Goal: Task Accomplishment & Management: Manage account settings

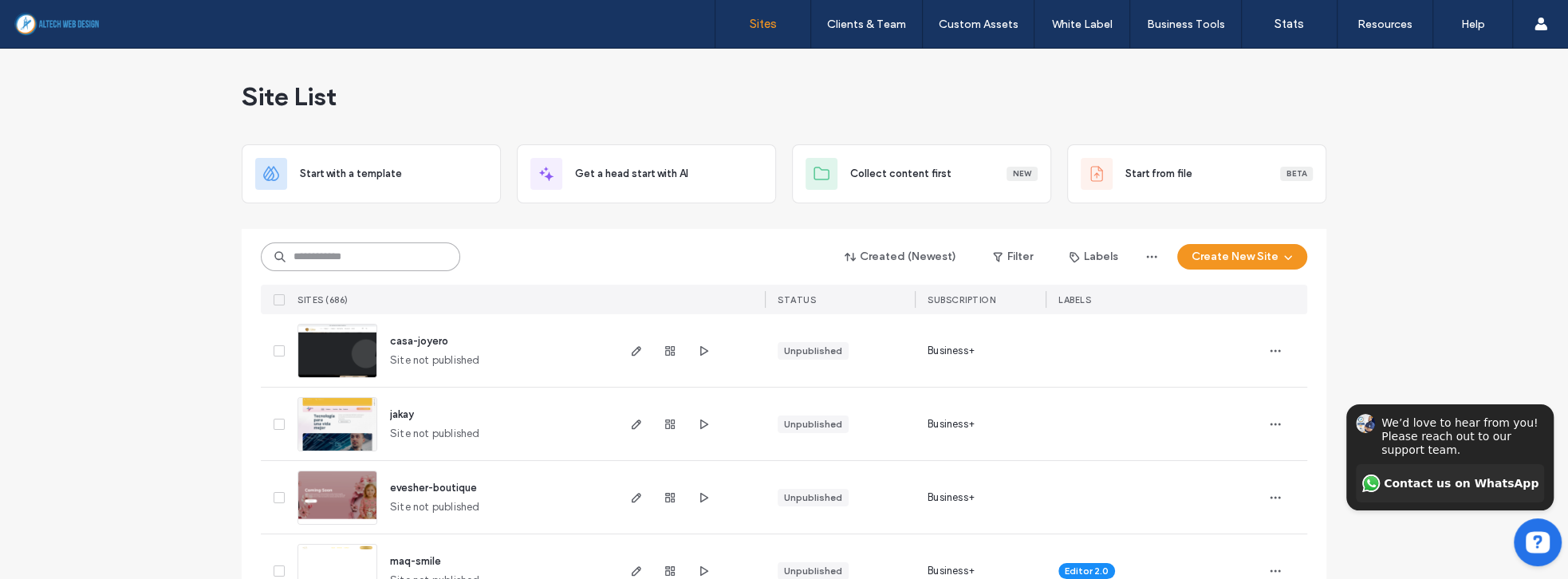
click at [380, 258] on input at bounding box center [361, 256] width 199 height 28
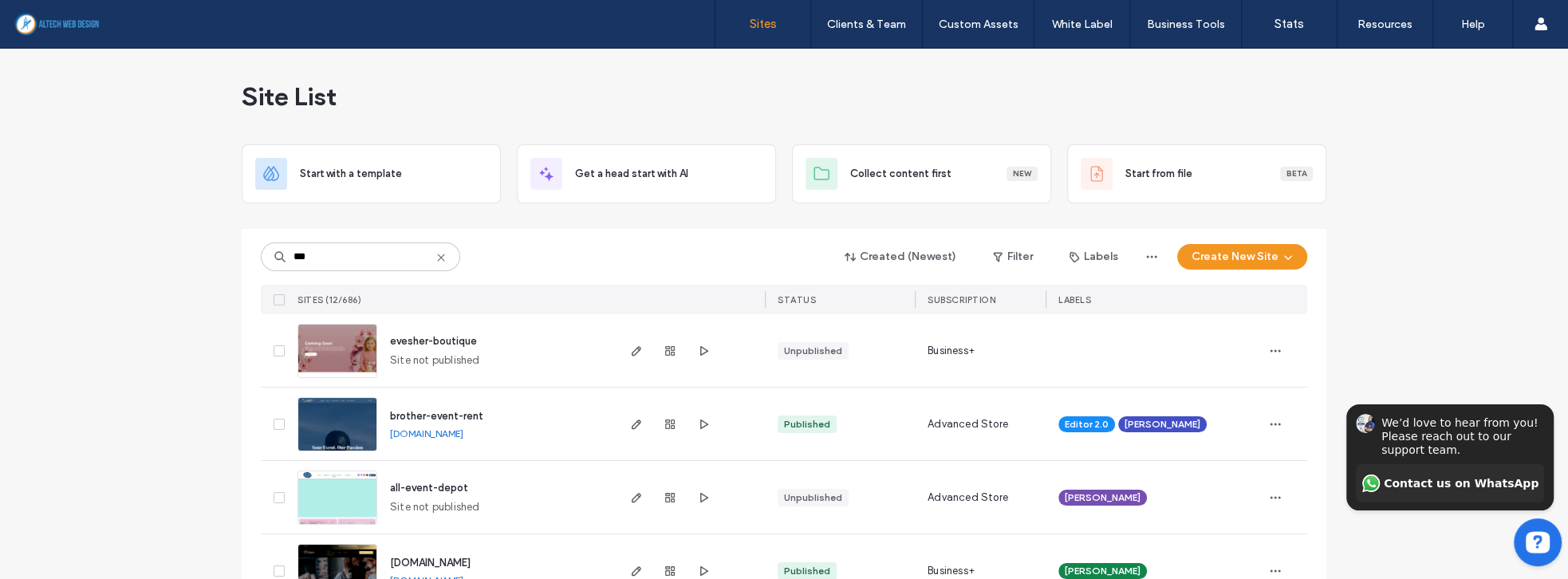
drag, startPoint x: 575, startPoint y: 231, endPoint x: 538, endPoint y: 236, distance: 37.3
click at [575, 232] on div "*** Created (Newest) Filter Labels Create New Site SITES (12/686) STATUS SUBSCR…" at bounding box center [784, 271] width 1046 height 85
drag, startPoint x: 371, startPoint y: 257, endPoint x: 219, endPoint y: 240, distance: 152.9
type input "******"
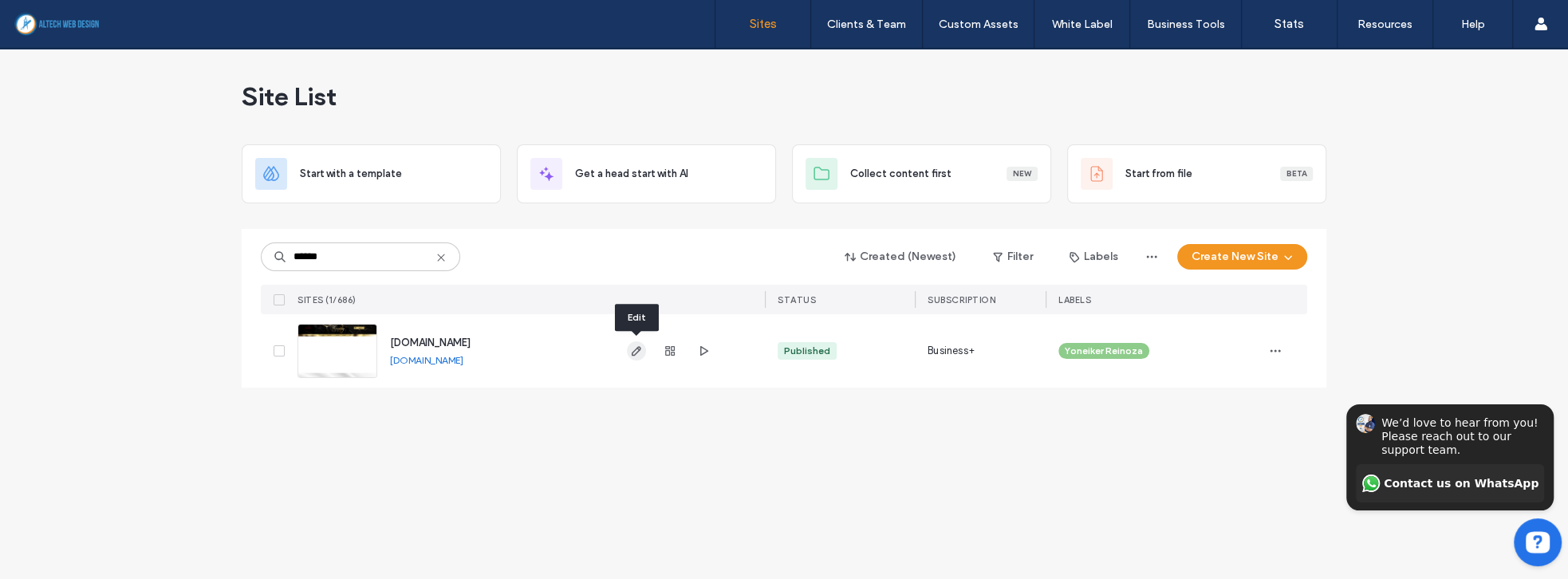
click at [637, 353] on icon "button" at bounding box center [636, 350] width 12 height 12
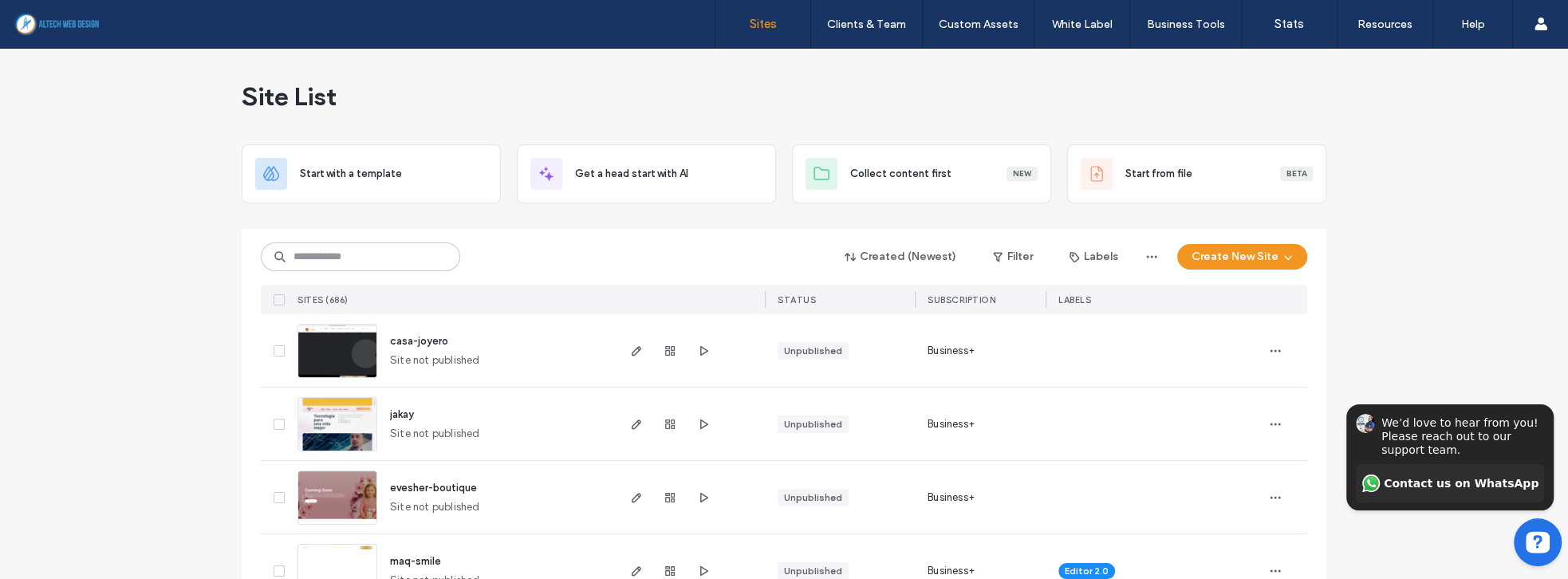
click at [391, 274] on div "Created (Newest) Filter Labels Create New Site SITES (686) STATUS SUBSCRIPTION …" at bounding box center [784, 271] width 1046 height 85
click at [391, 260] on input at bounding box center [361, 256] width 199 height 28
type input "******"
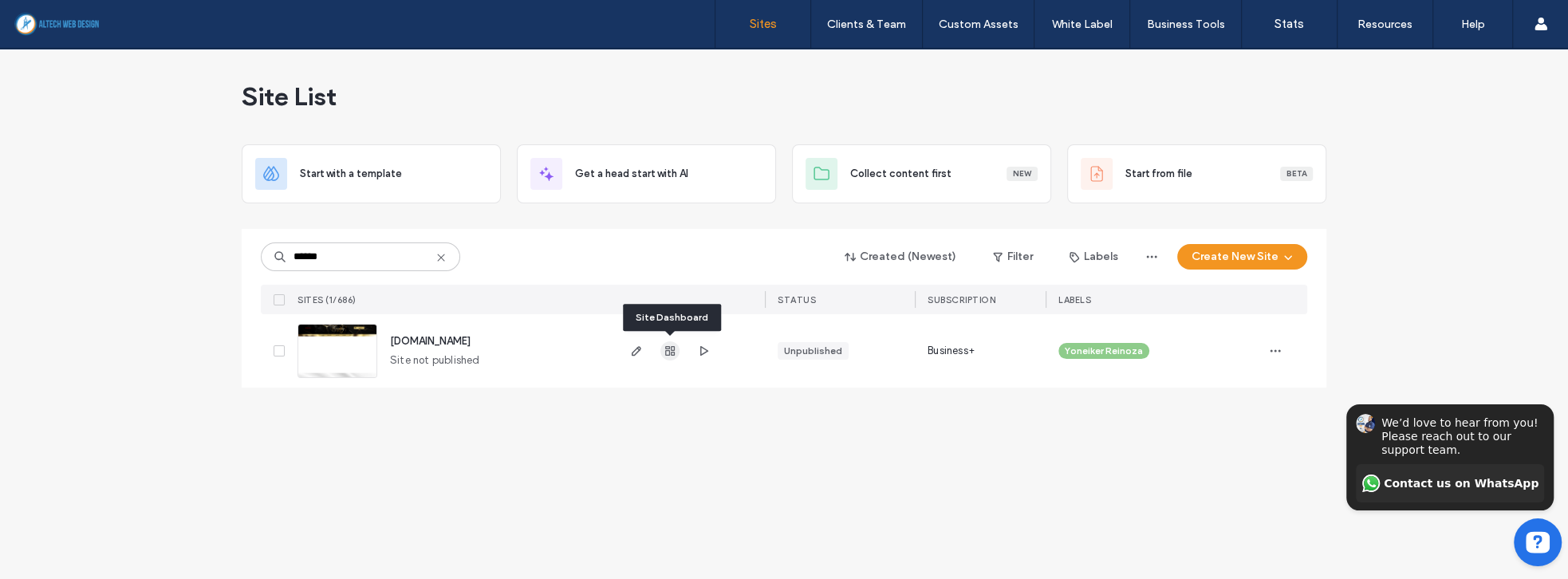
click at [662, 350] on span "button" at bounding box center [670, 351] width 19 height 19
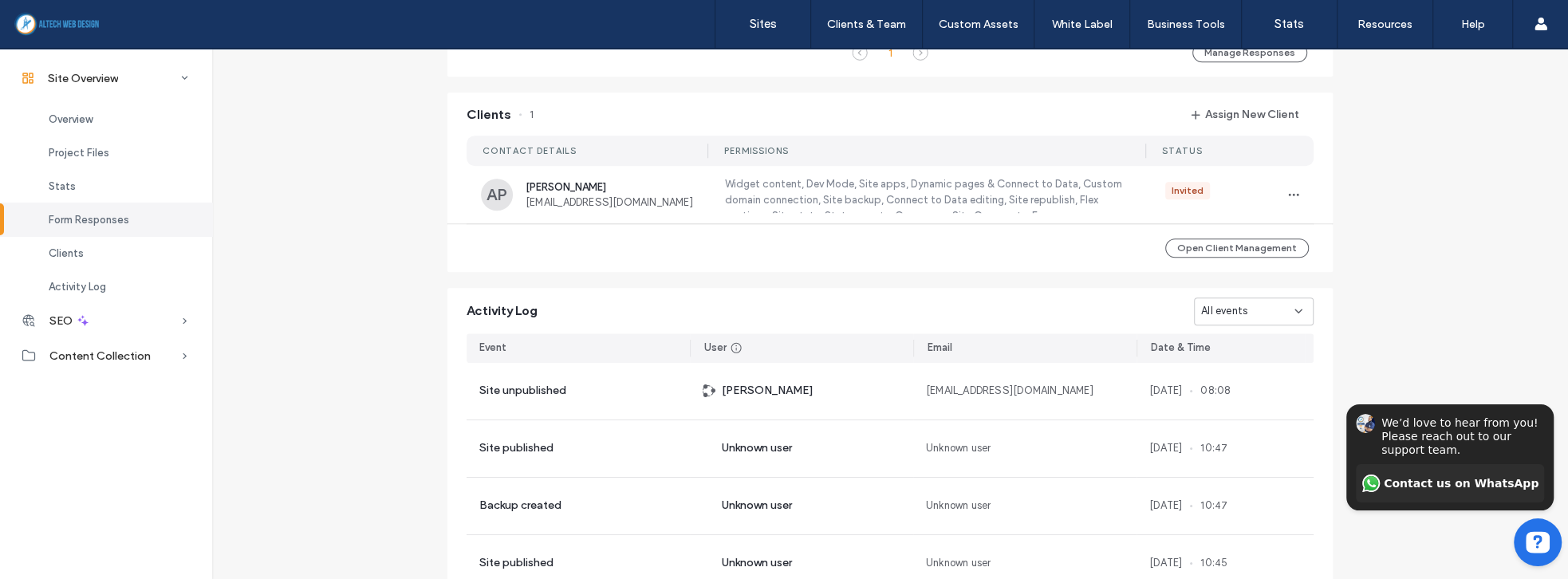
scroll to position [1300, 0]
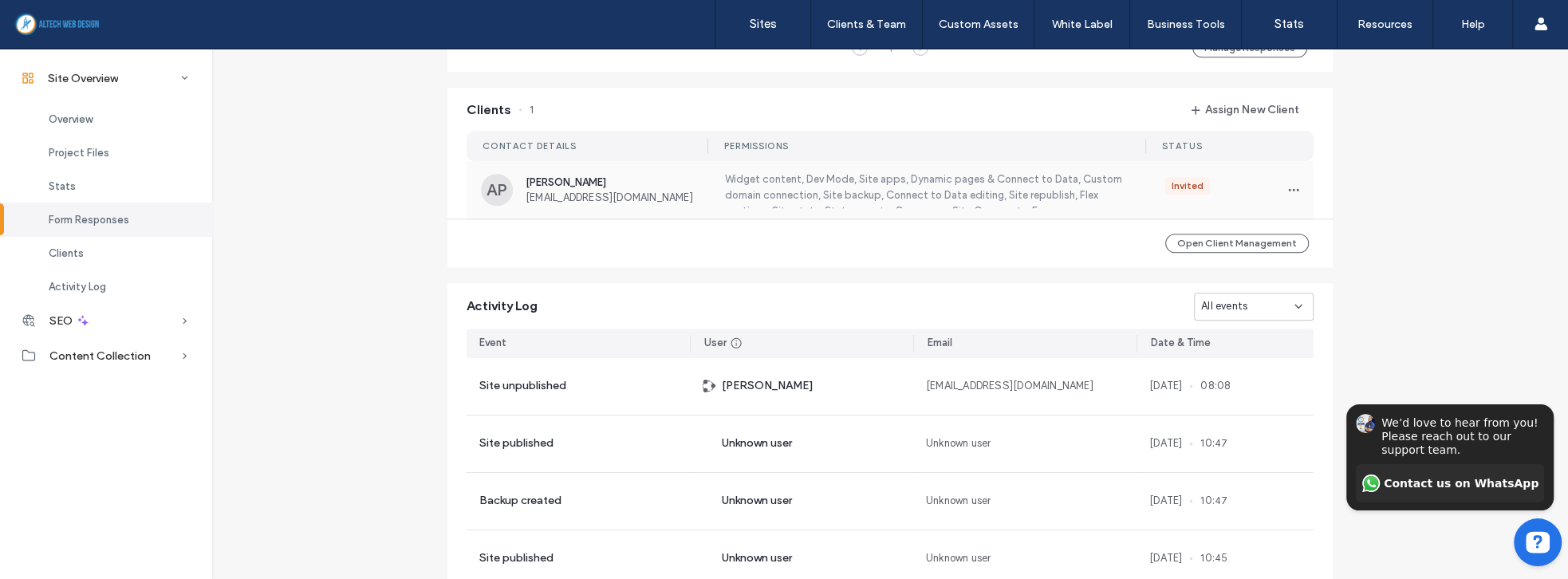
click at [725, 187] on label "Widget content, Dev Mode, Site apps, Dynamic pages & Connect to Data, Custom do…" at bounding box center [924, 190] width 404 height 37
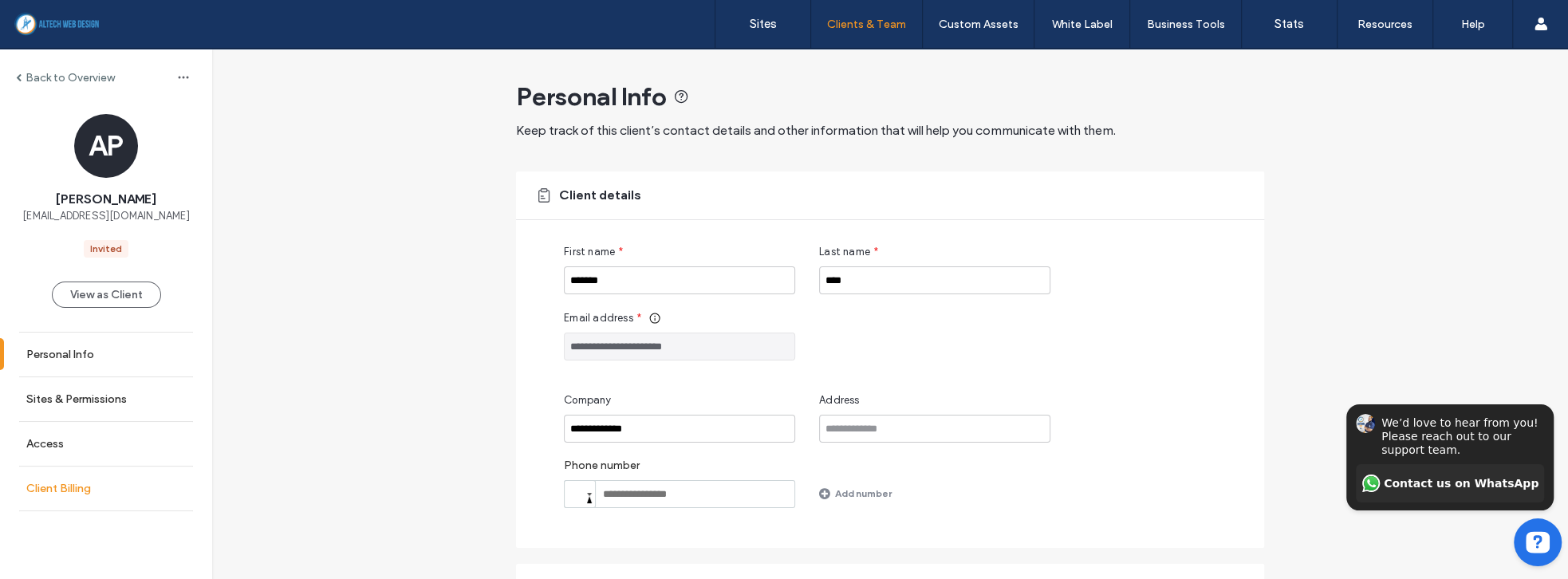
click at [52, 486] on label "Client Billing" at bounding box center [59, 488] width 65 height 13
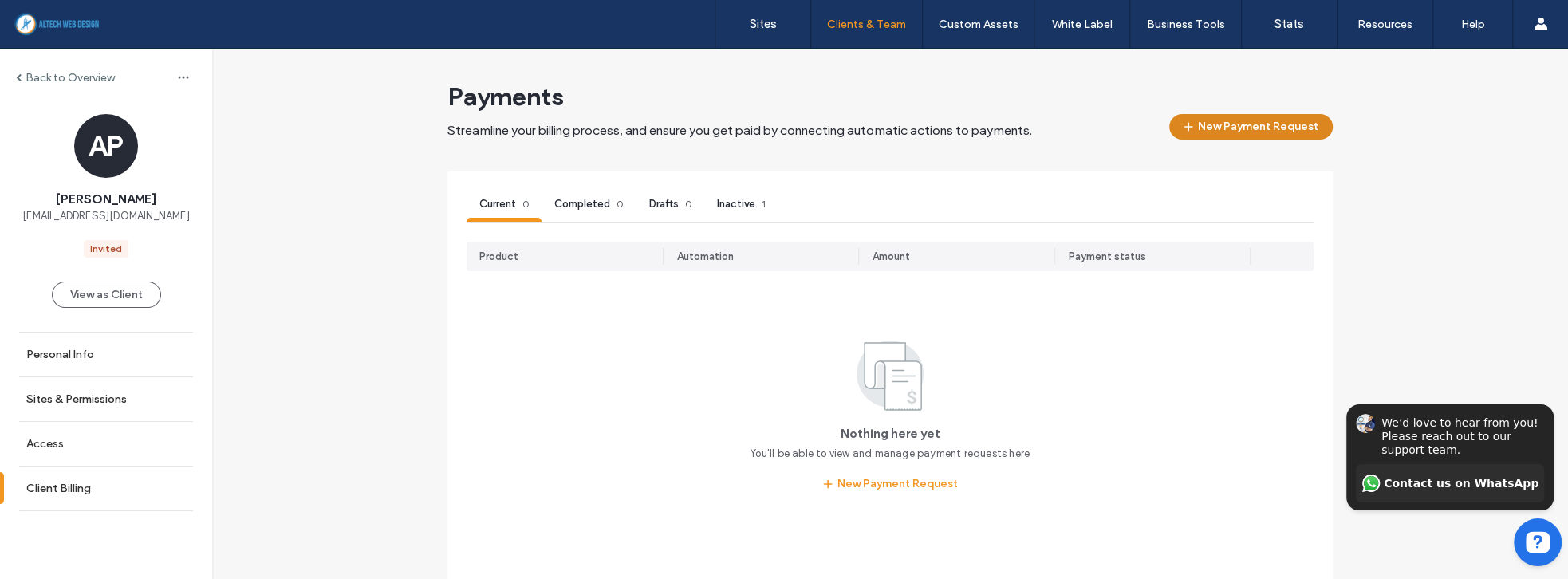
click at [1260, 124] on button "New Payment Request" at bounding box center [1251, 126] width 163 height 26
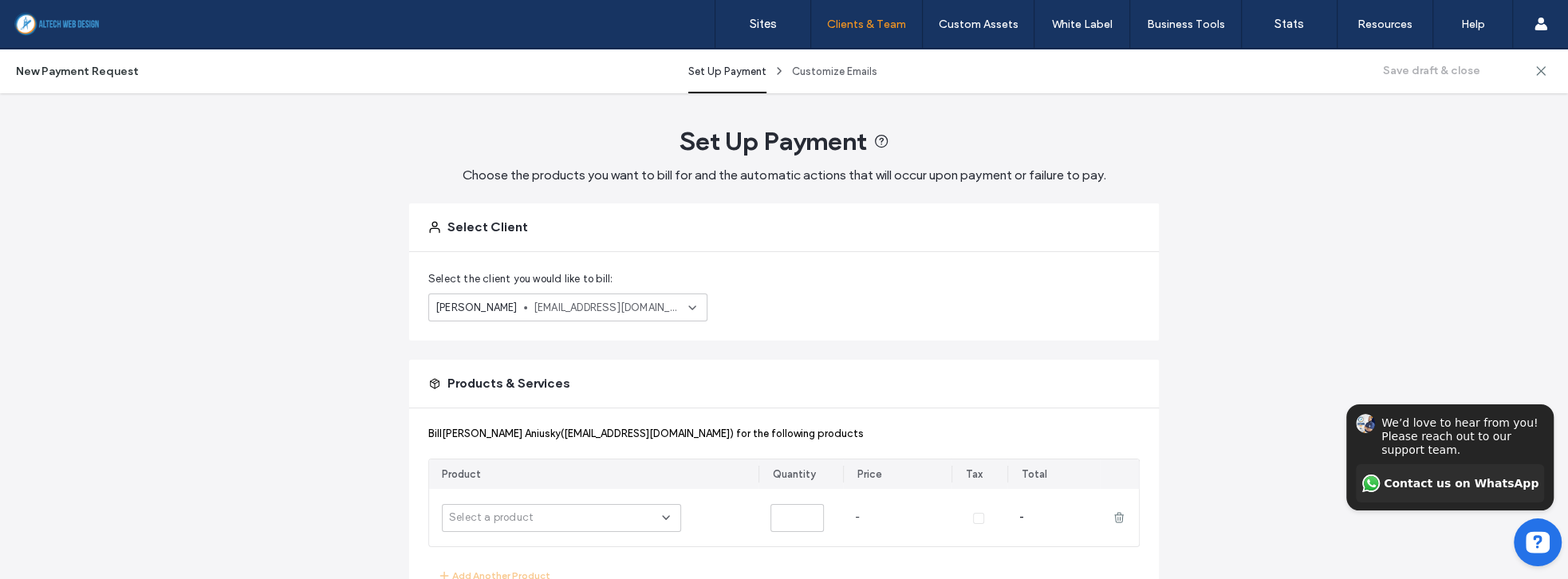
scroll to position [227, 0]
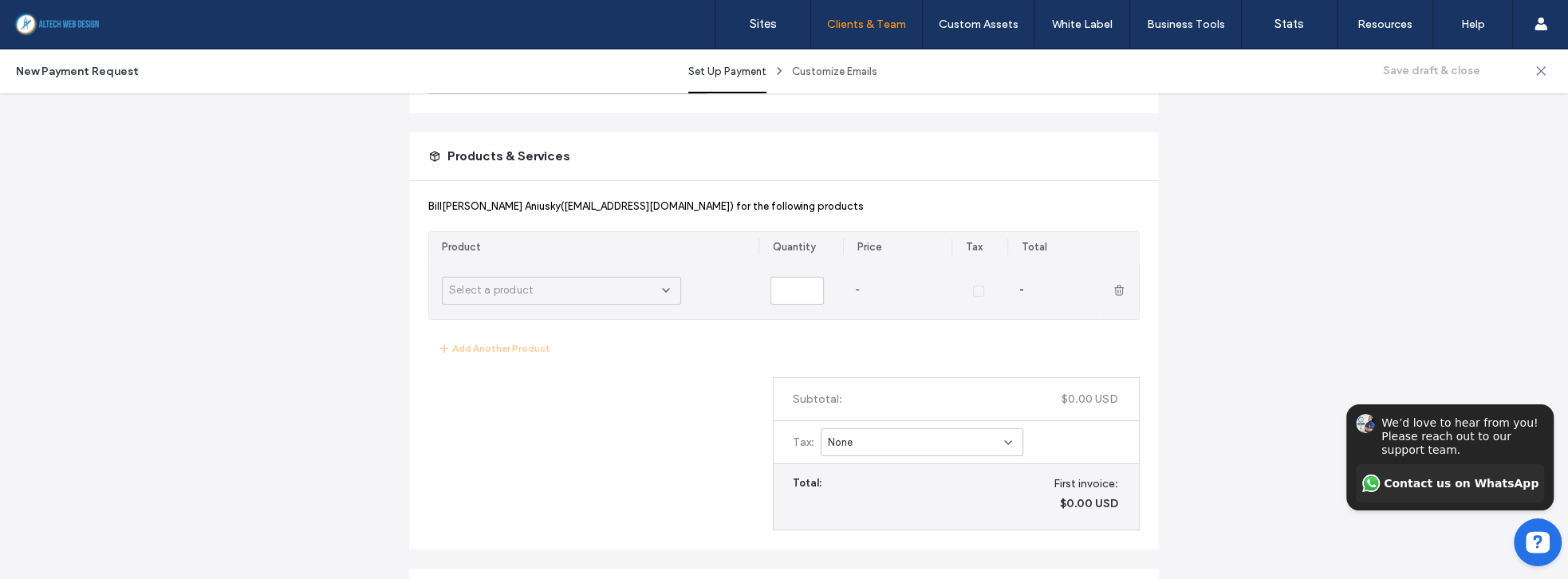
drag, startPoint x: 681, startPoint y: 290, endPoint x: 640, endPoint y: 290, distance: 41.0
click at [677, 290] on div "Select a product" at bounding box center [593, 290] width 328 height 57
click at [640, 290] on div "Select a product" at bounding box center [555, 290] width 213 height 16
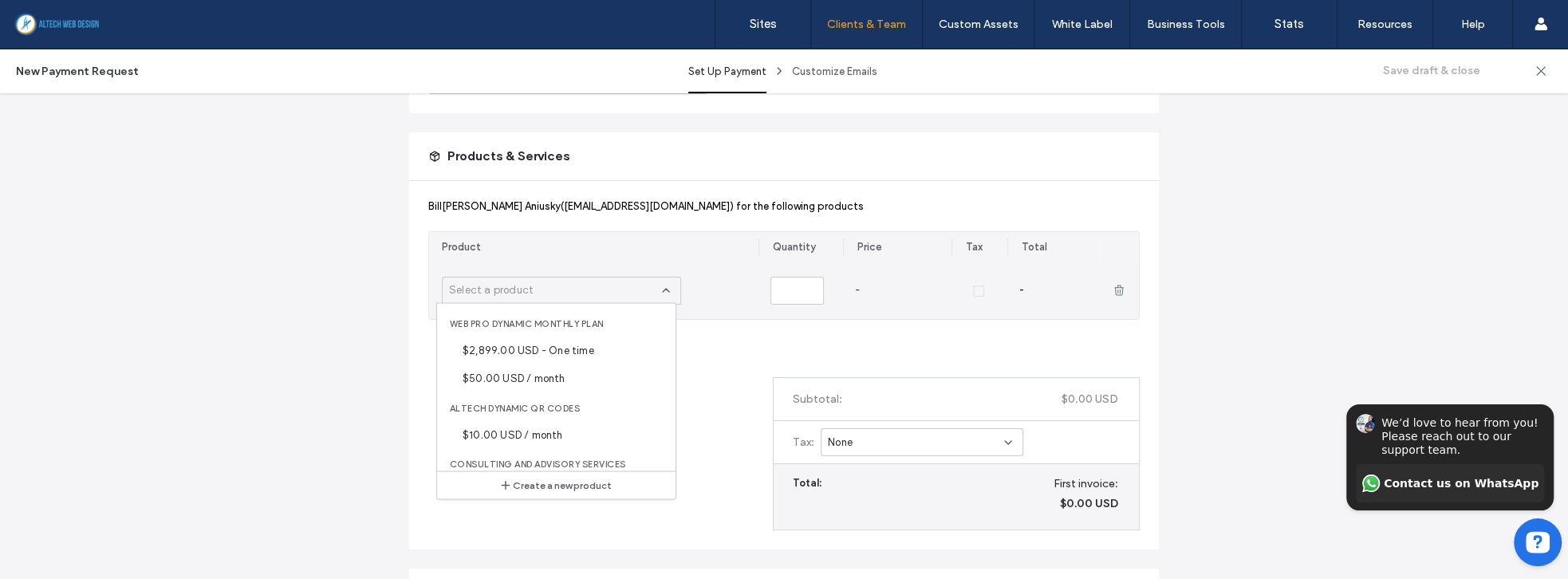
scroll to position [1458, 0]
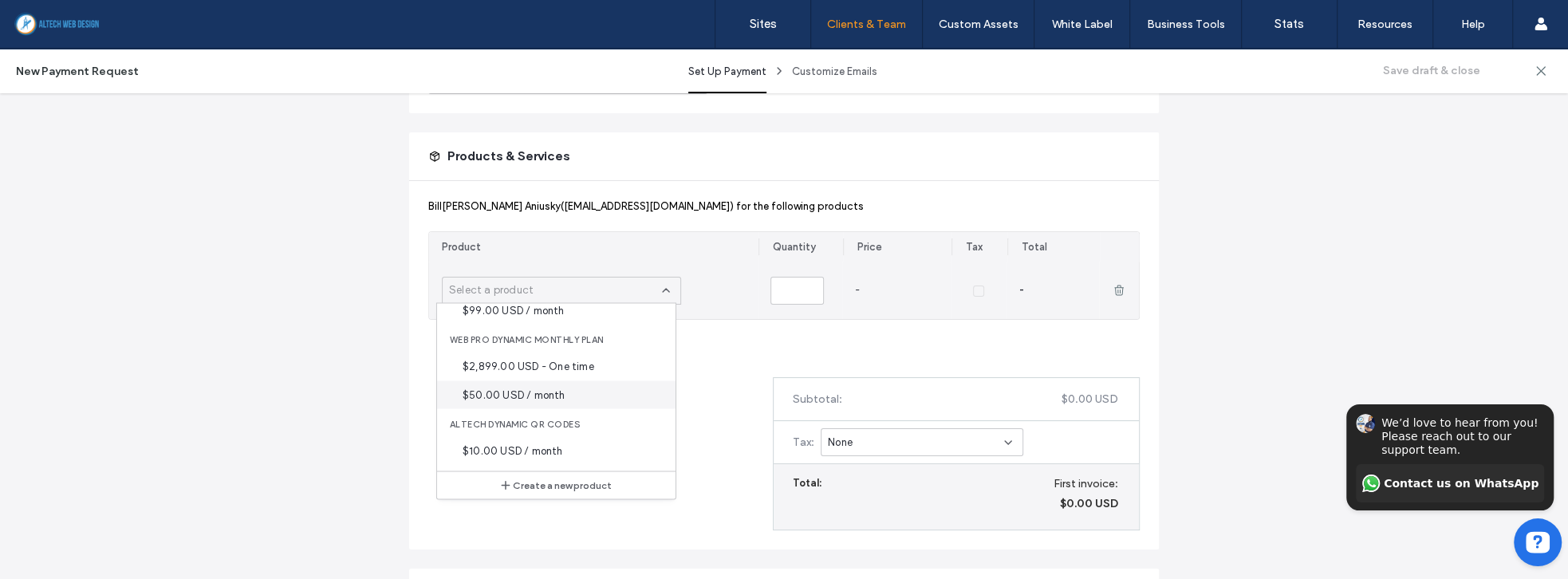
click at [545, 396] on span "$50.00 USD / month" at bounding box center [513, 394] width 103 height 16
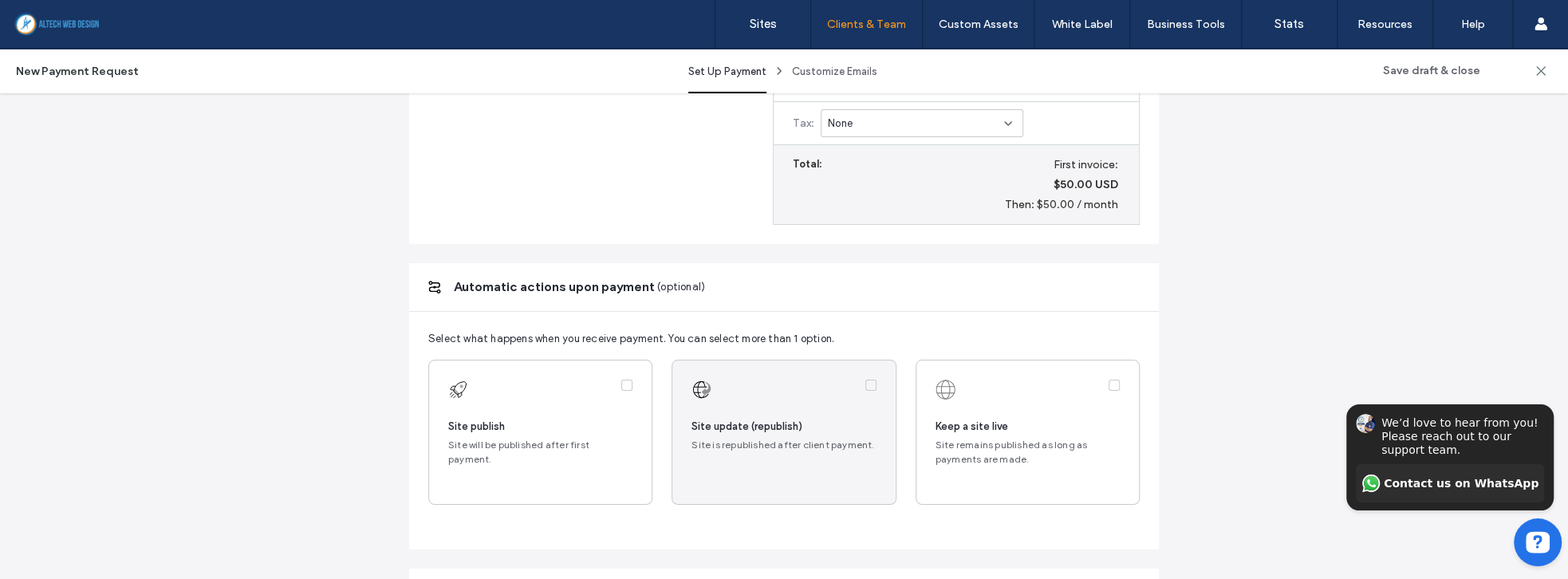
scroll to position [546, 0]
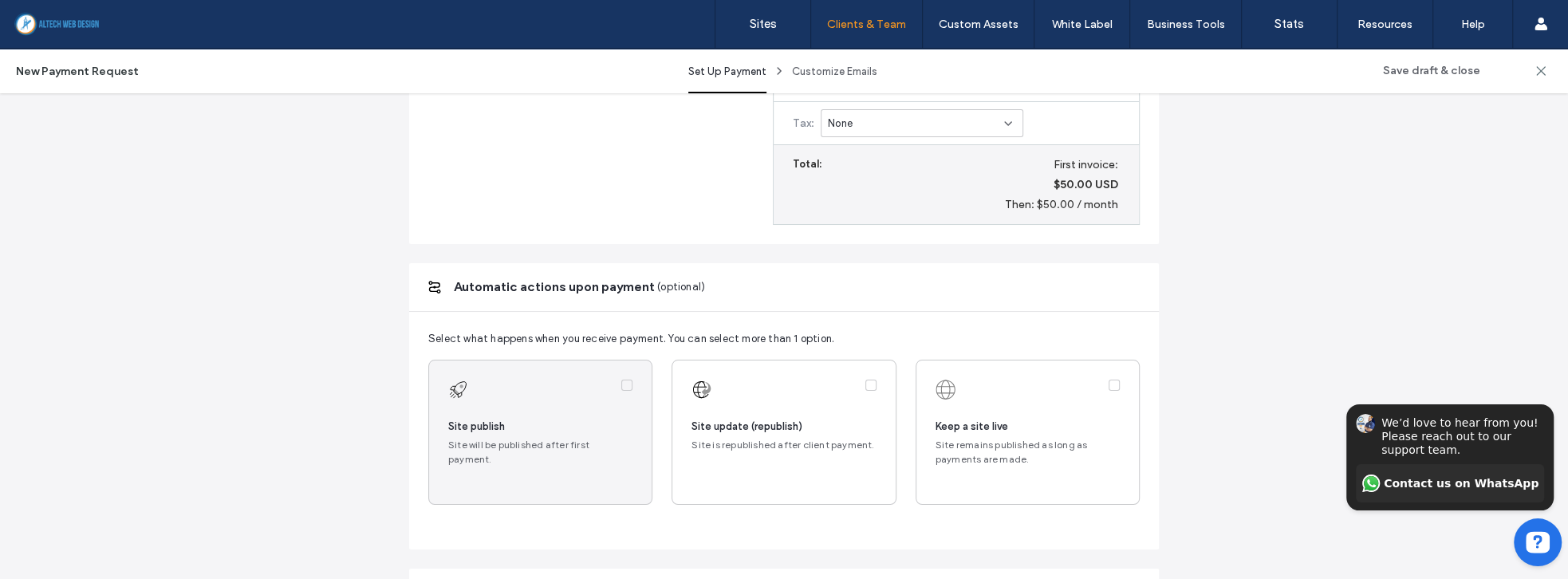
click at [624, 414] on label at bounding box center [540, 432] width 222 height 143
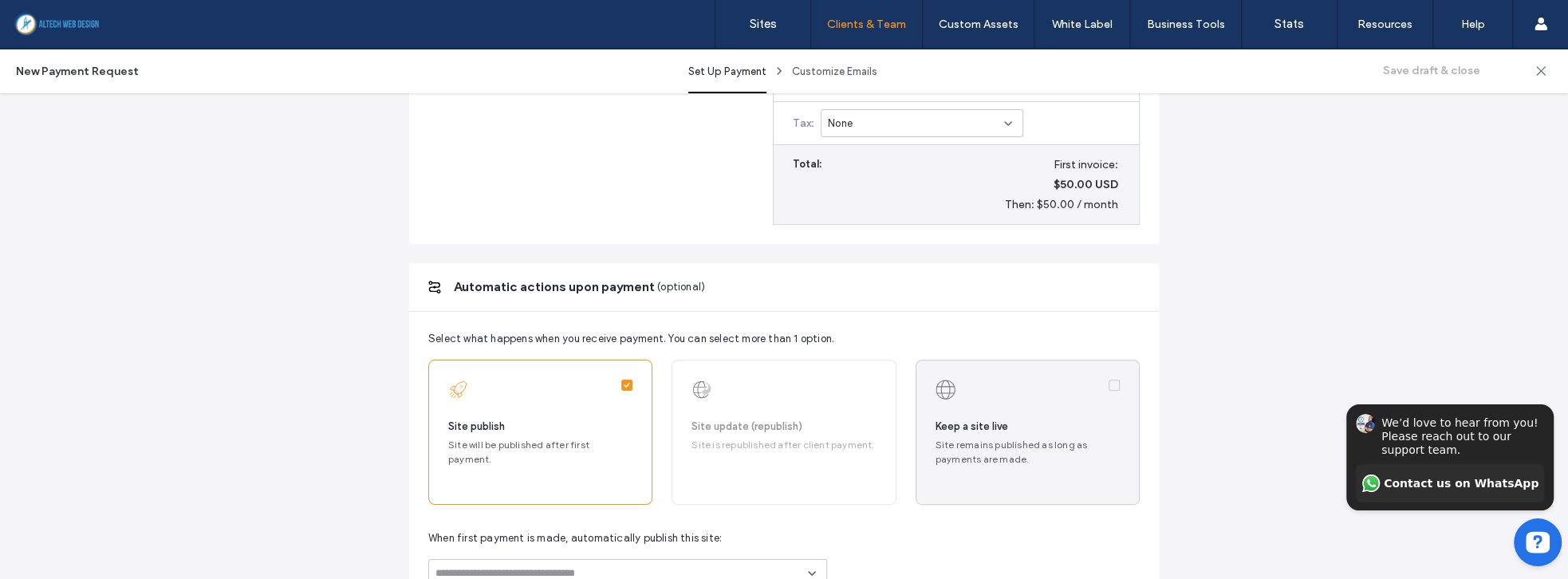
click at [943, 416] on label at bounding box center [1027, 432] width 222 height 143
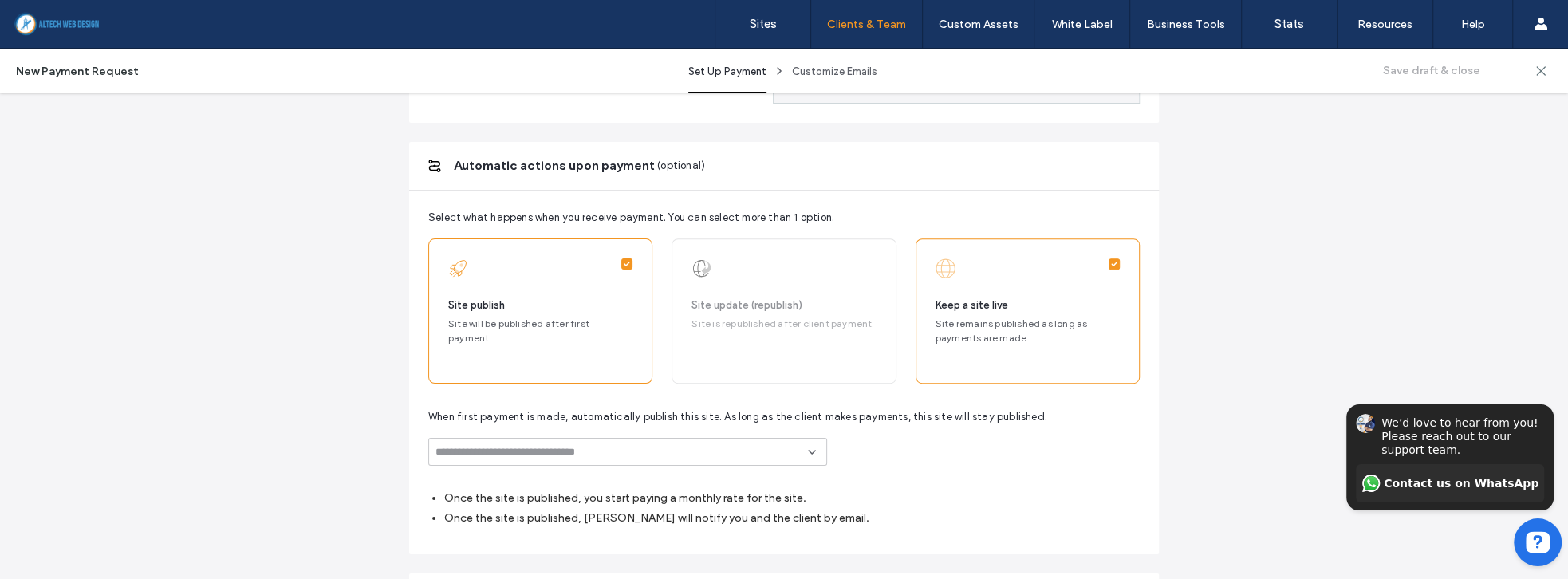
scroll to position [820, 0]
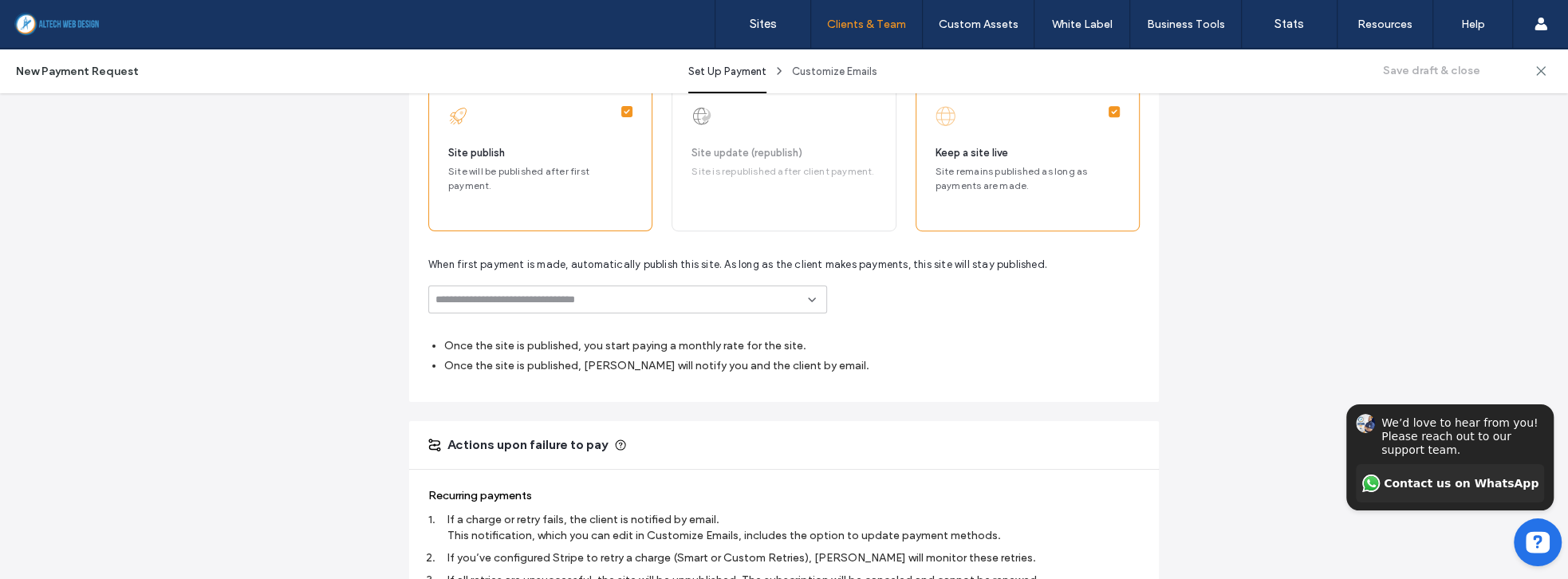
click at [691, 297] on input at bounding box center [622, 299] width 372 height 12
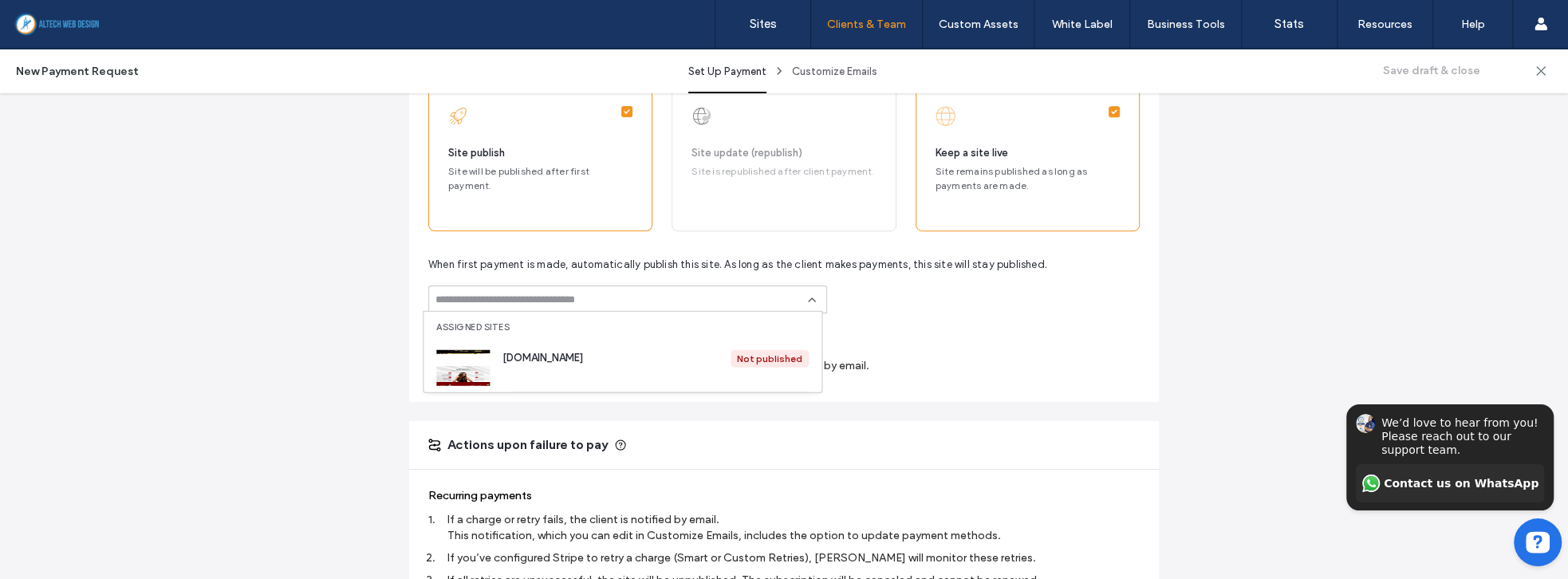
click at [569, 356] on span "[DOMAIN_NAME]" at bounding box center [616, 358] width 228 height 16
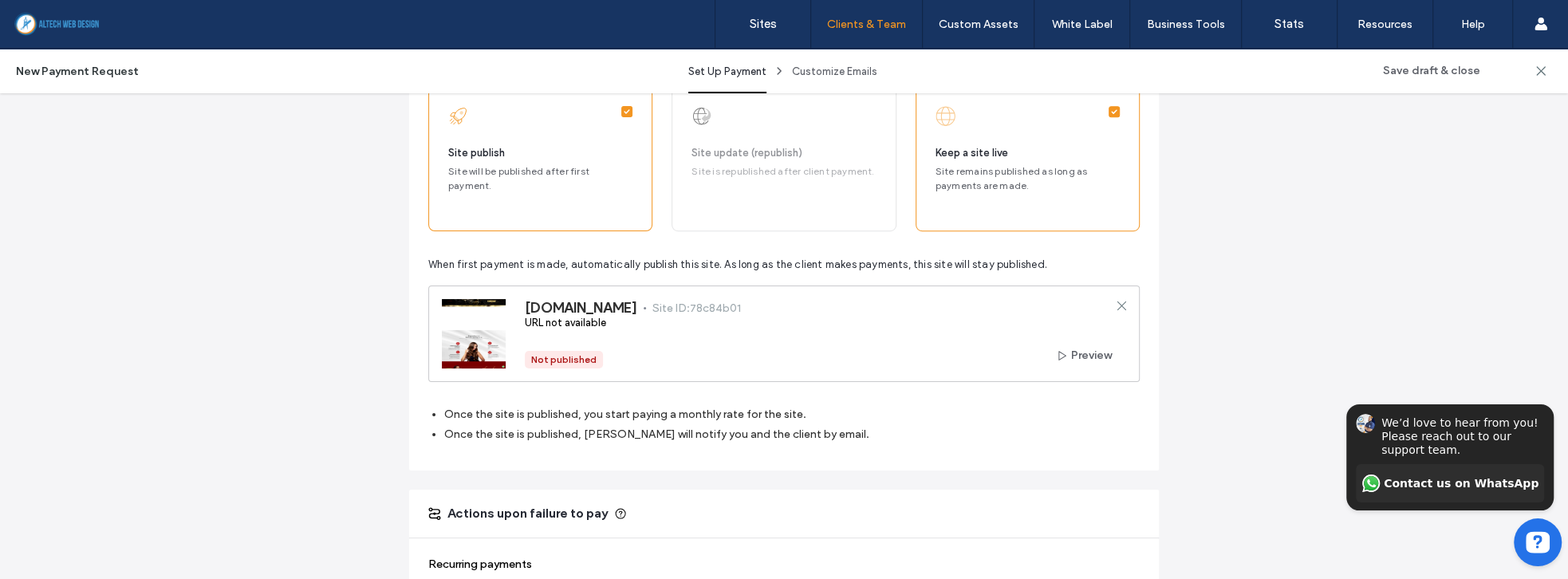
scroll to position [1152, 0]
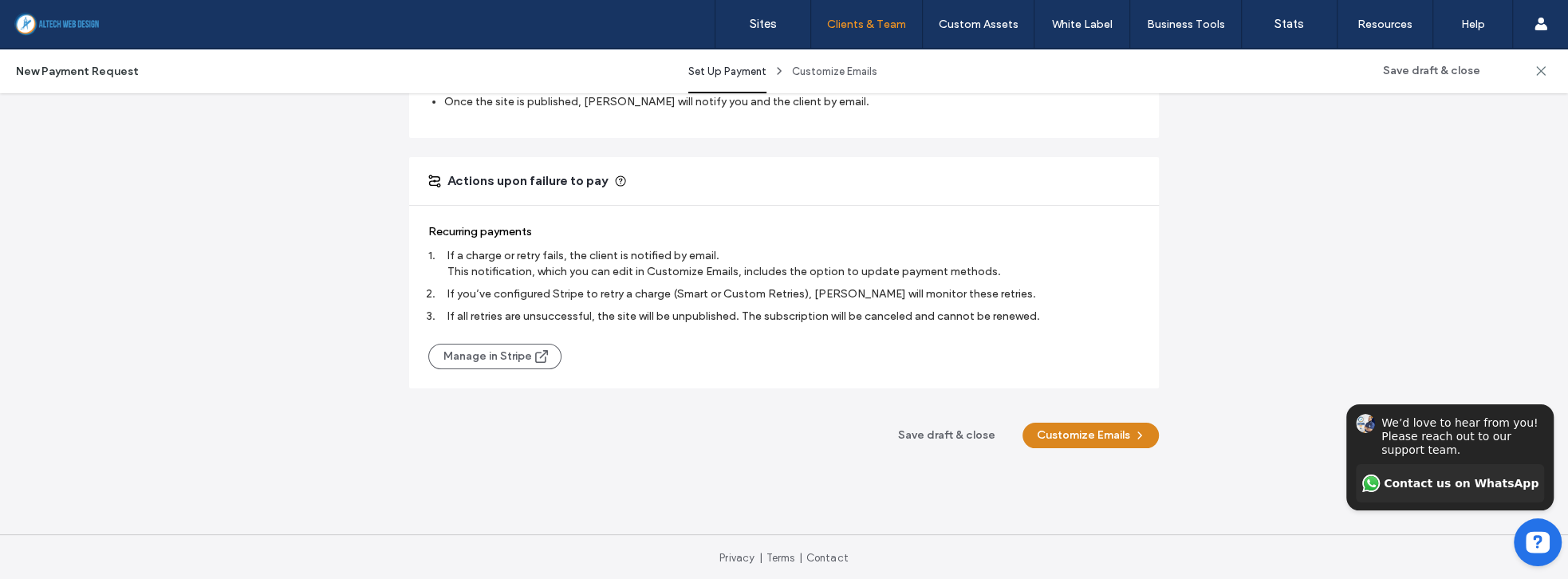
click at [1111, 437] on button "Customize Emails" at bounding box center [1091, 435] width 137 height 26
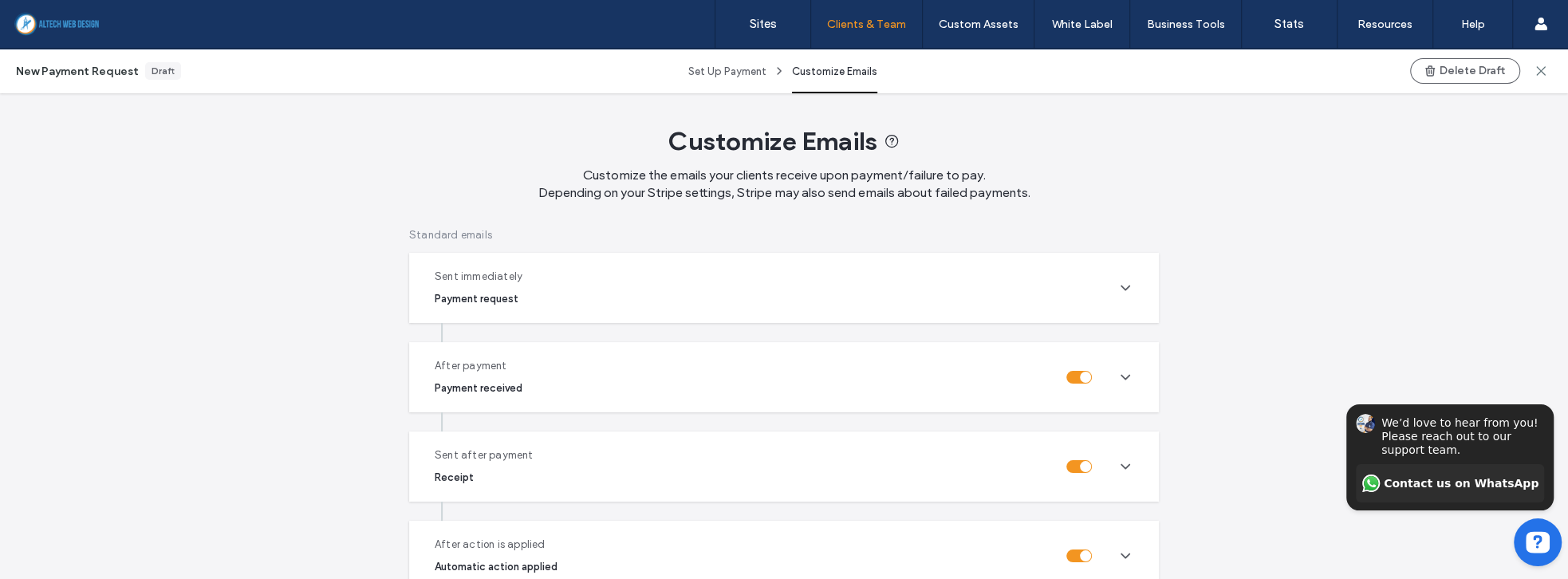
scroll to position [410, 0]
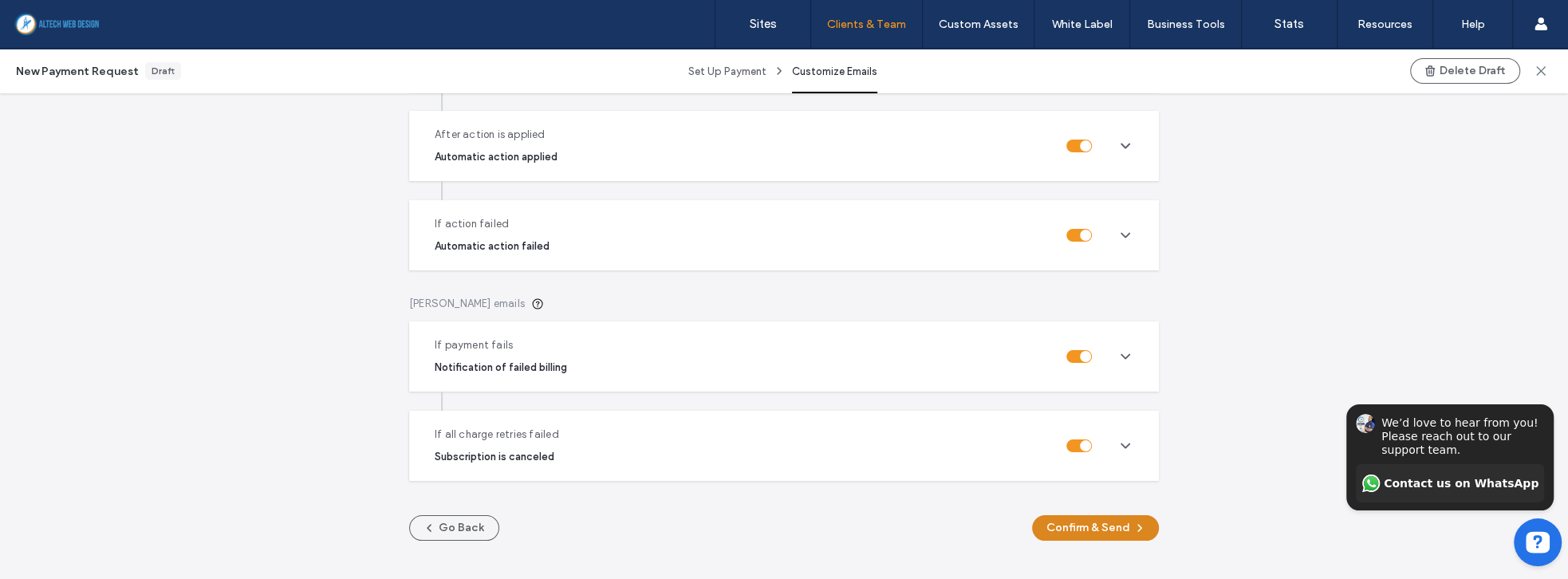
click at [1084, 532] on button "Confirm & Send" at bounding box center [1095, 528] width 127 height 26
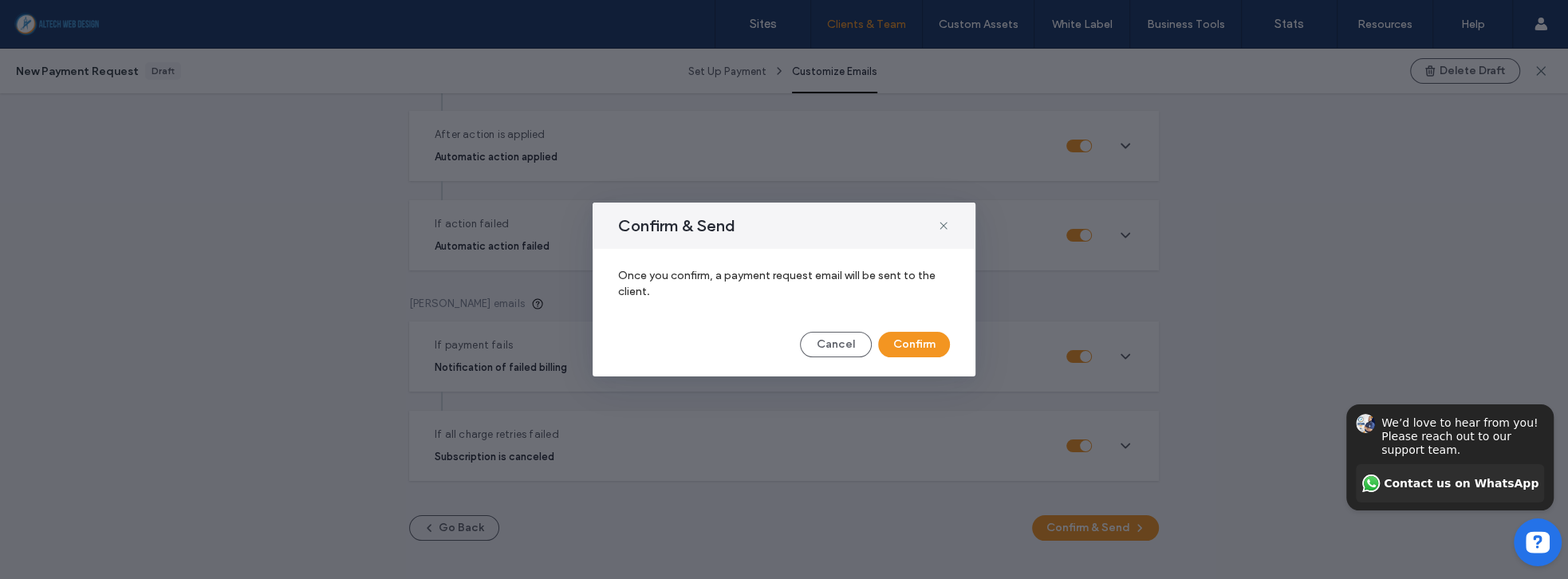
click at [927, 354] on button "Confirm" at bounding box center [914, 344] width 72 height 26
click at [1548, 391] on icon "Hide invitation" at bounding box center [1543, 391] width 19 height 19
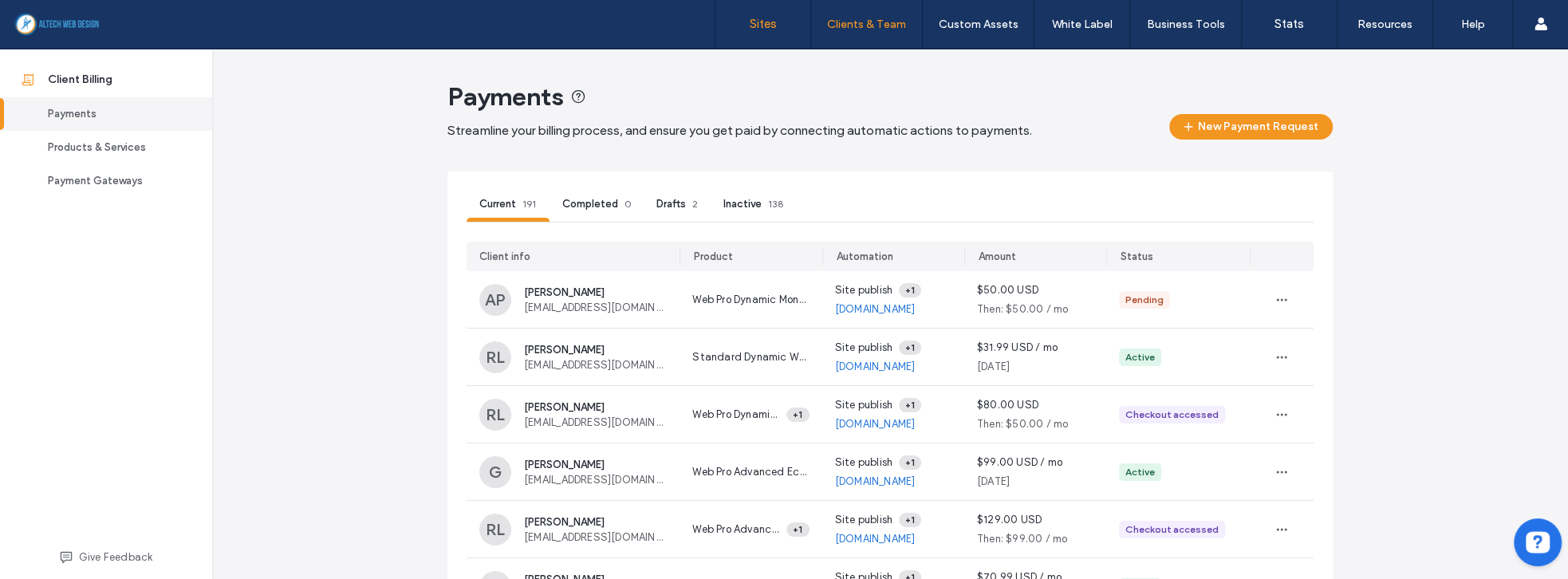
click at [756, 30] on label "Sites" at bounding box center [763, 24] width 28 height 14
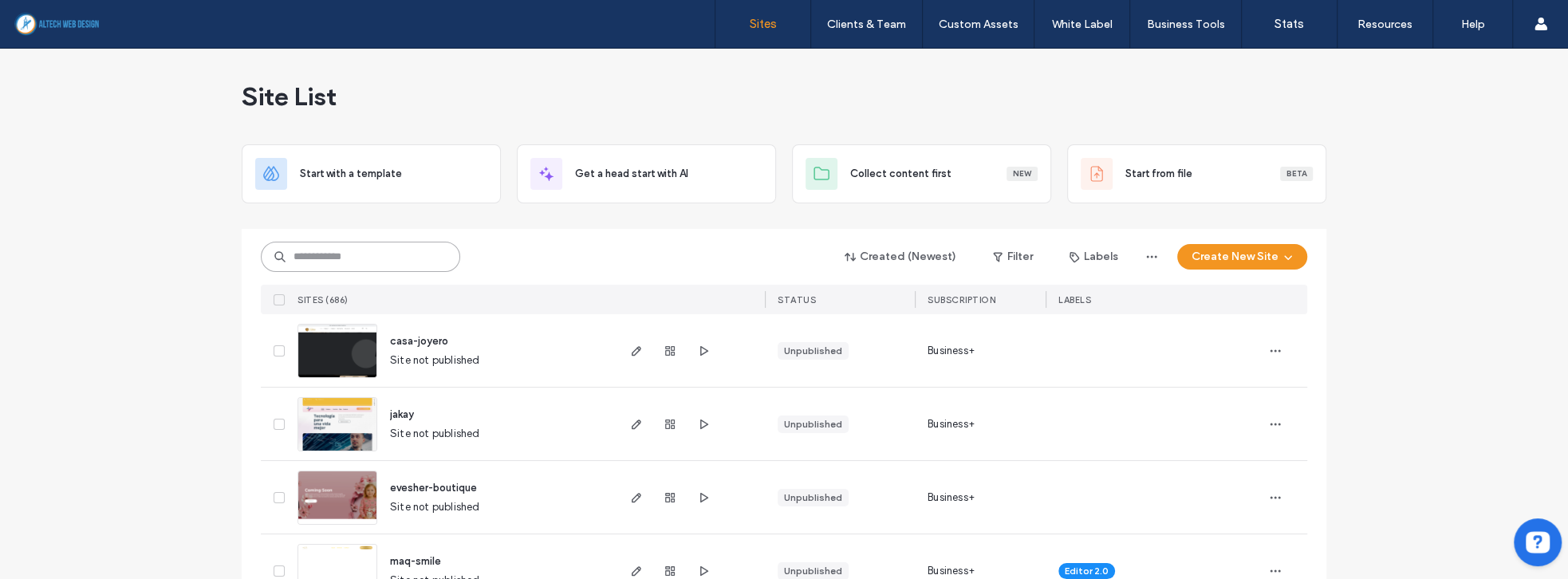
click at [401, 250] on input at bounding box center [361, 257] width 199 height 30
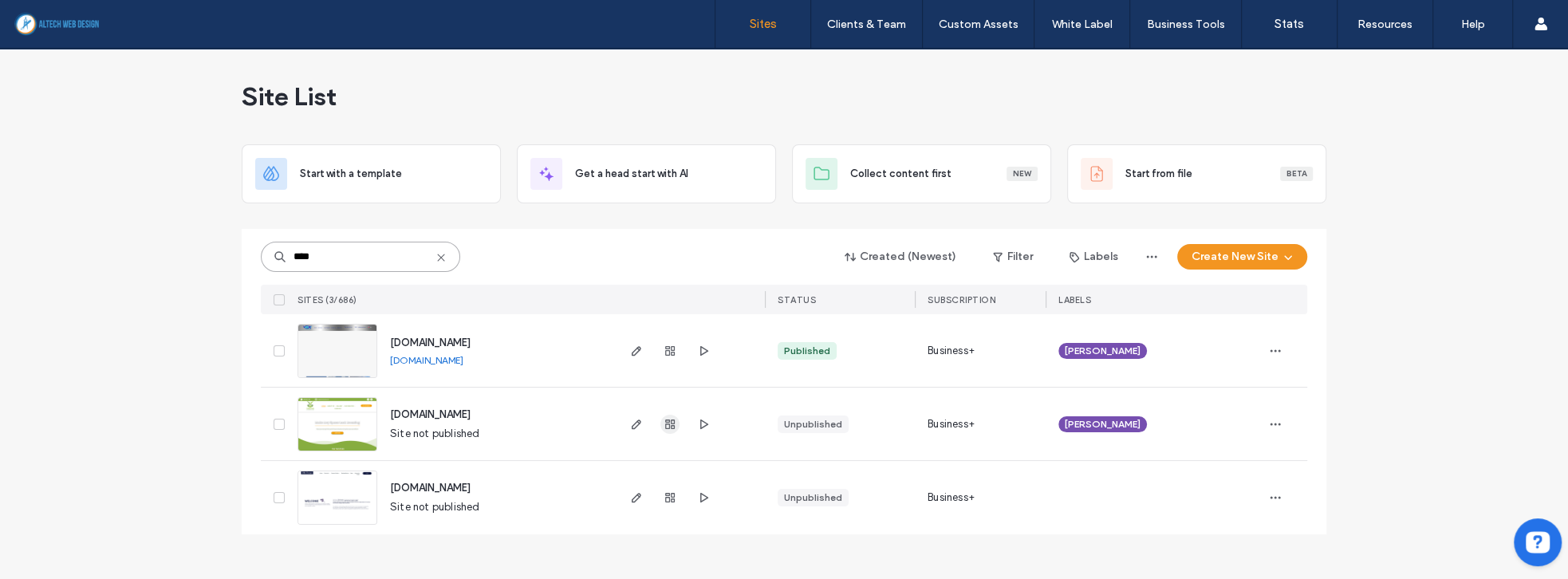
type input "****"
click at [666, 425] on icon "button" at bounding box center [669, 423] width 12 height 12
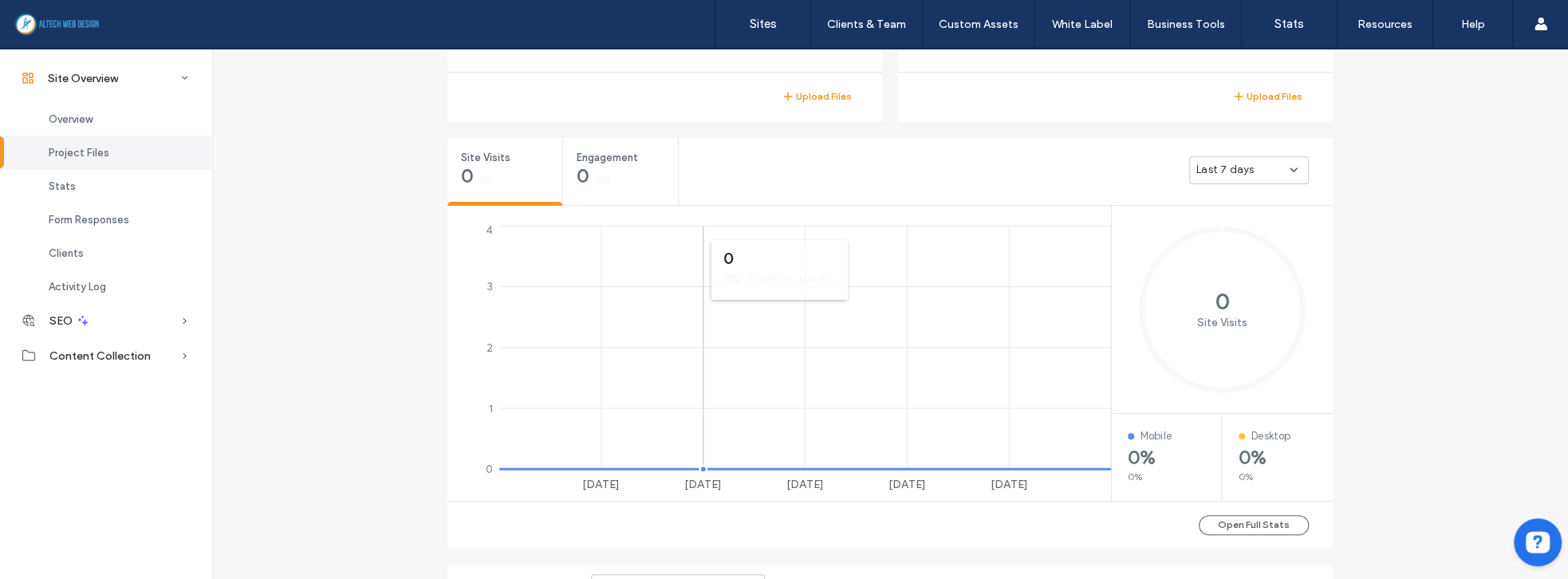
scroll to position [729, 0]
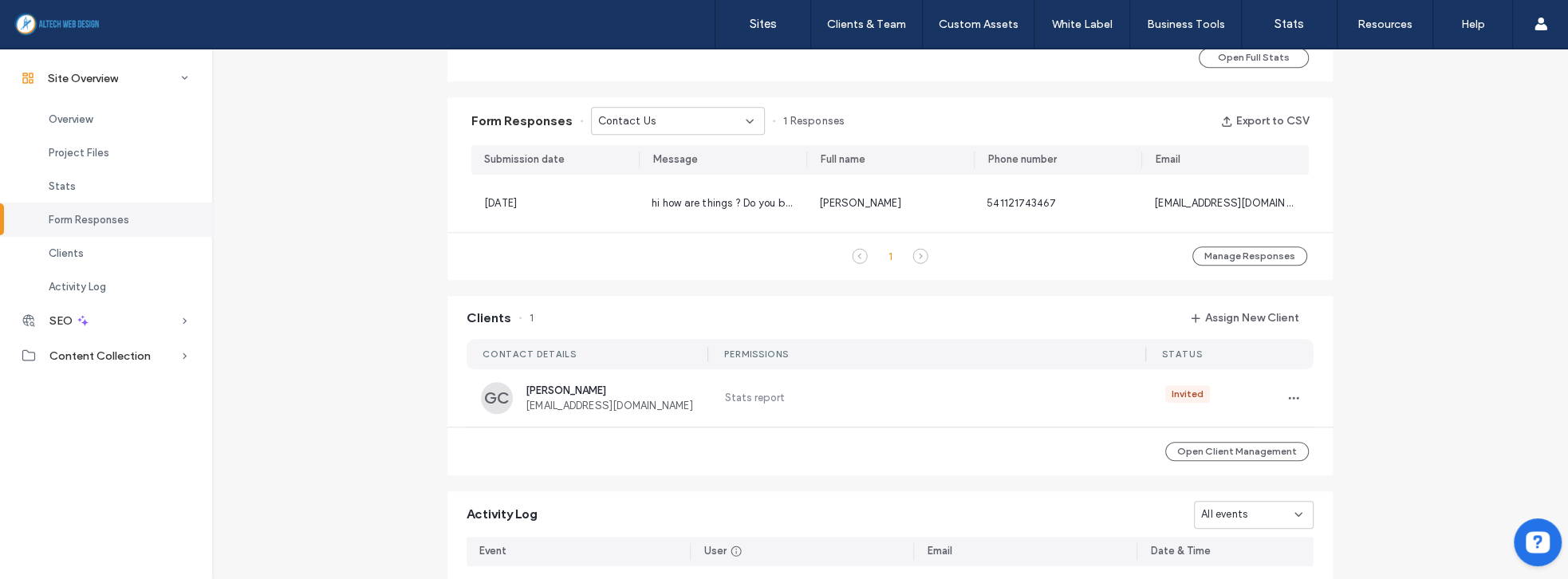
scroll to position [1002, 0]
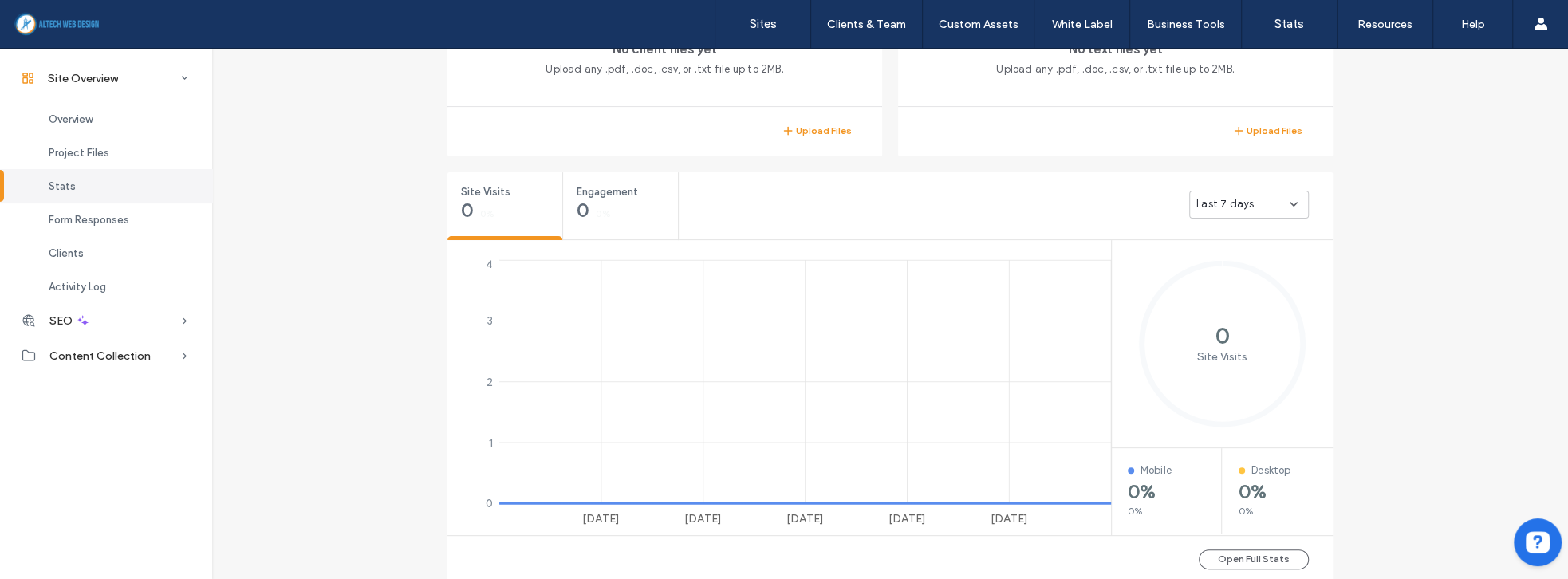
scroll to position [307, 0]
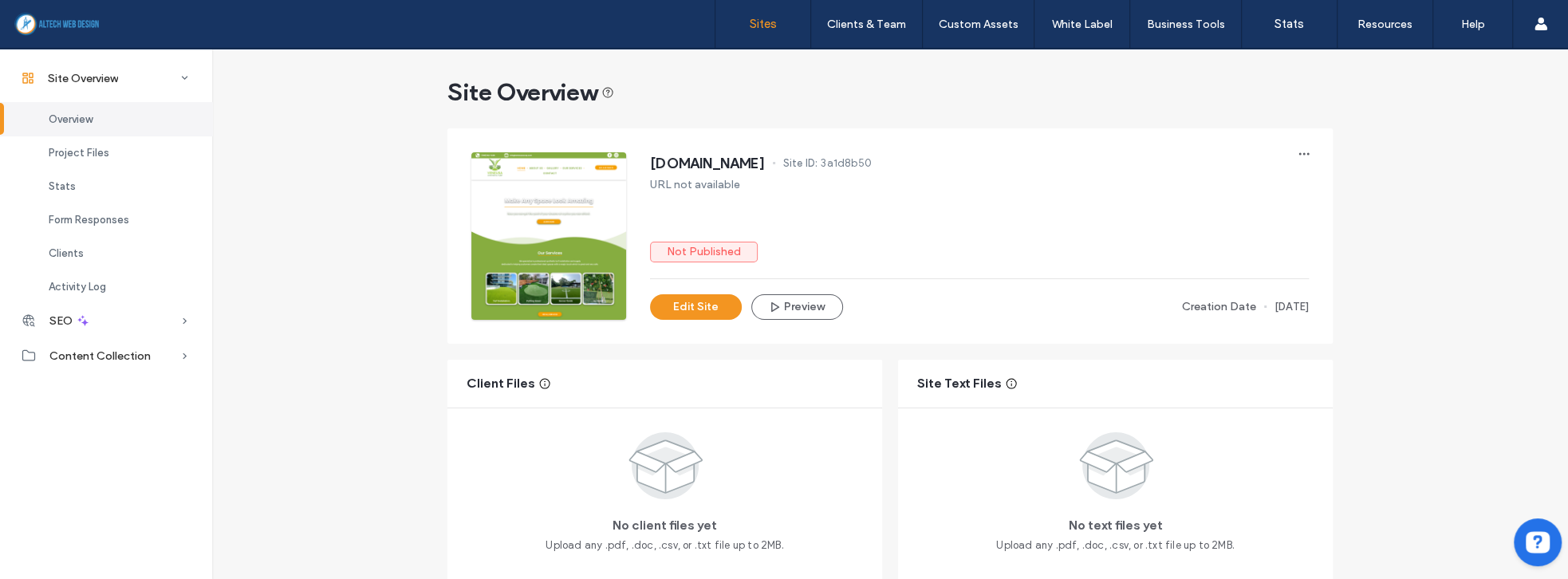
click at [762, 23] on label "Sites" at bounding box center [763, 24] width 28 height 14
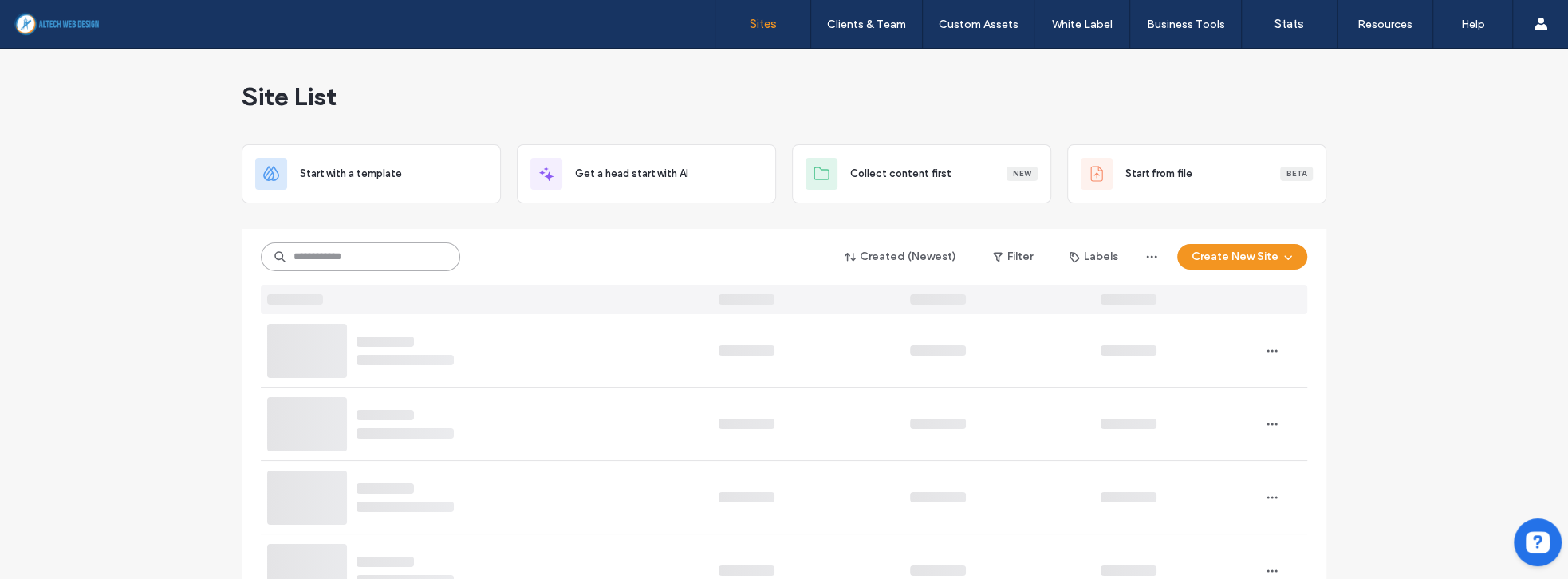
click at [362, 252] on input at bounding box center [361, 256] width 199 height 28
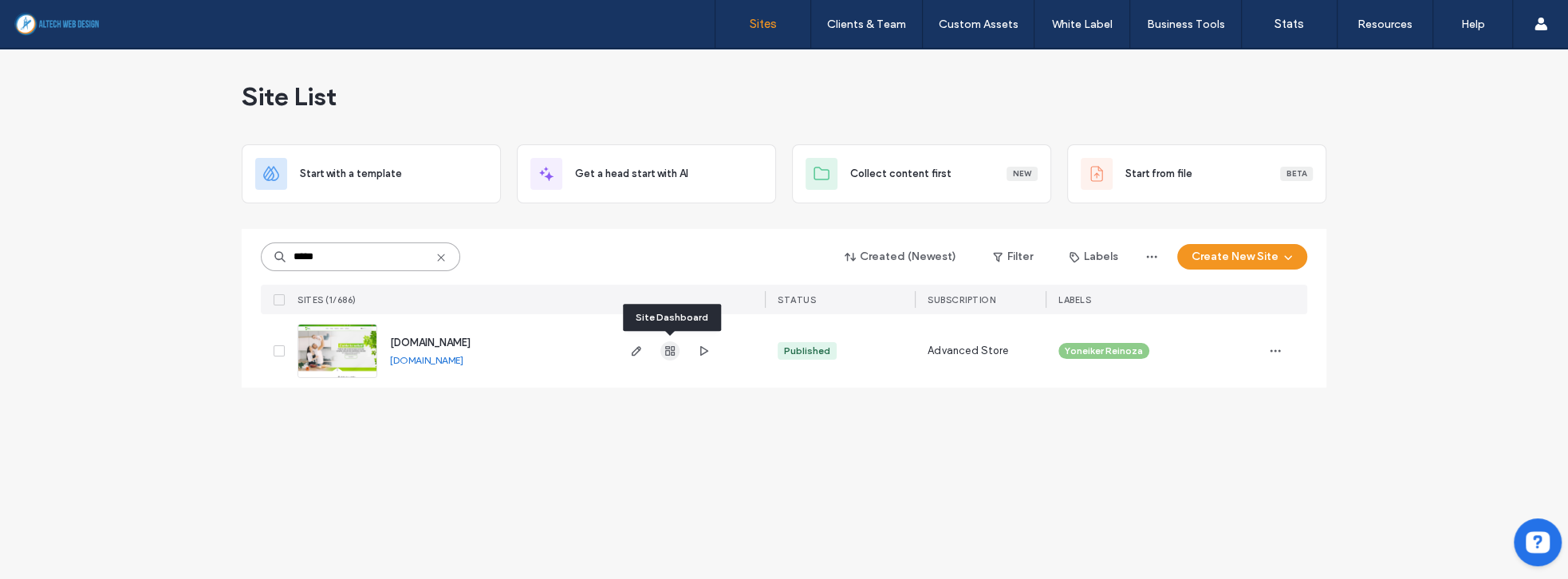
type input "*****"
click at [670, 349] on icon "button" at bounding box center [669, 350] width 12 height 12
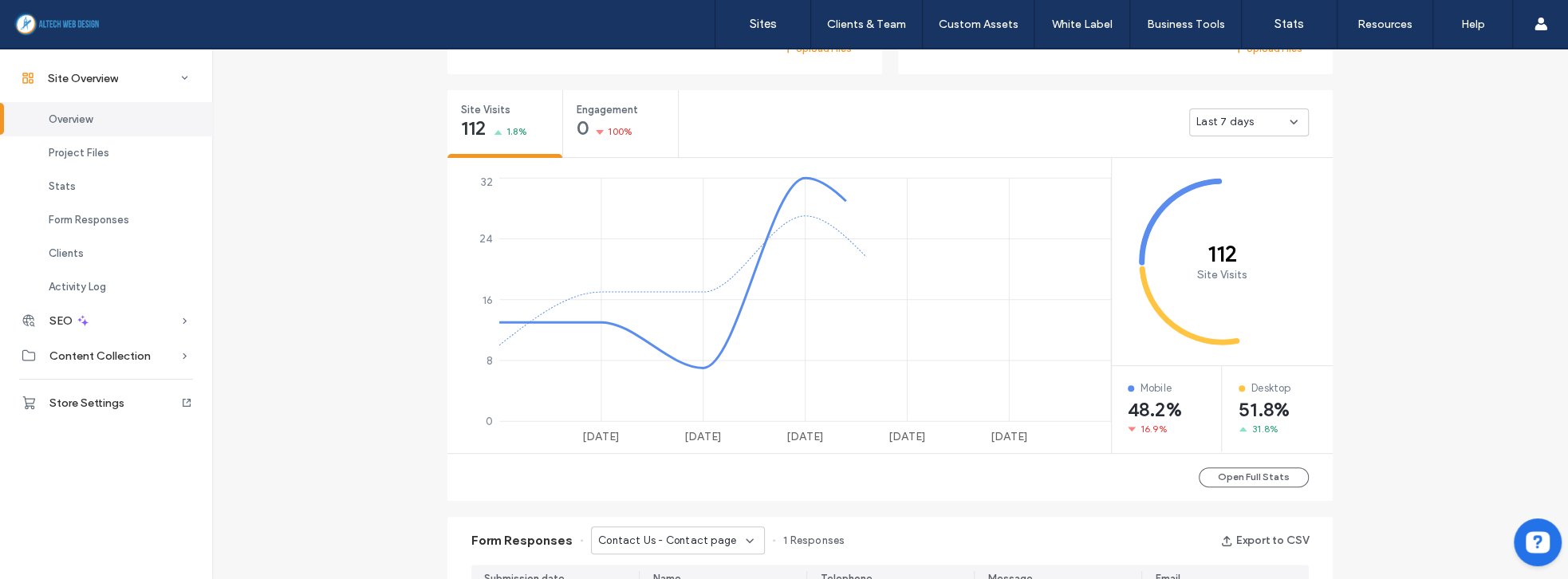
scroll to position [729, 0]
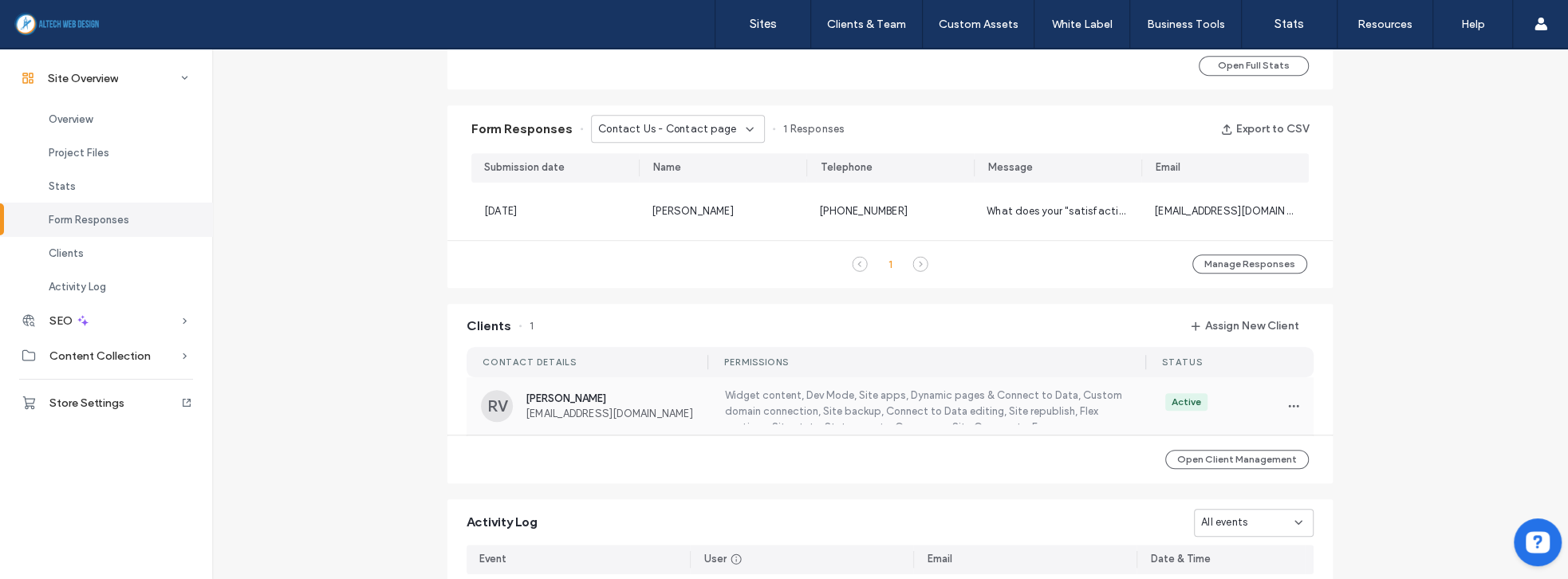
scroll to position [1002, 0]
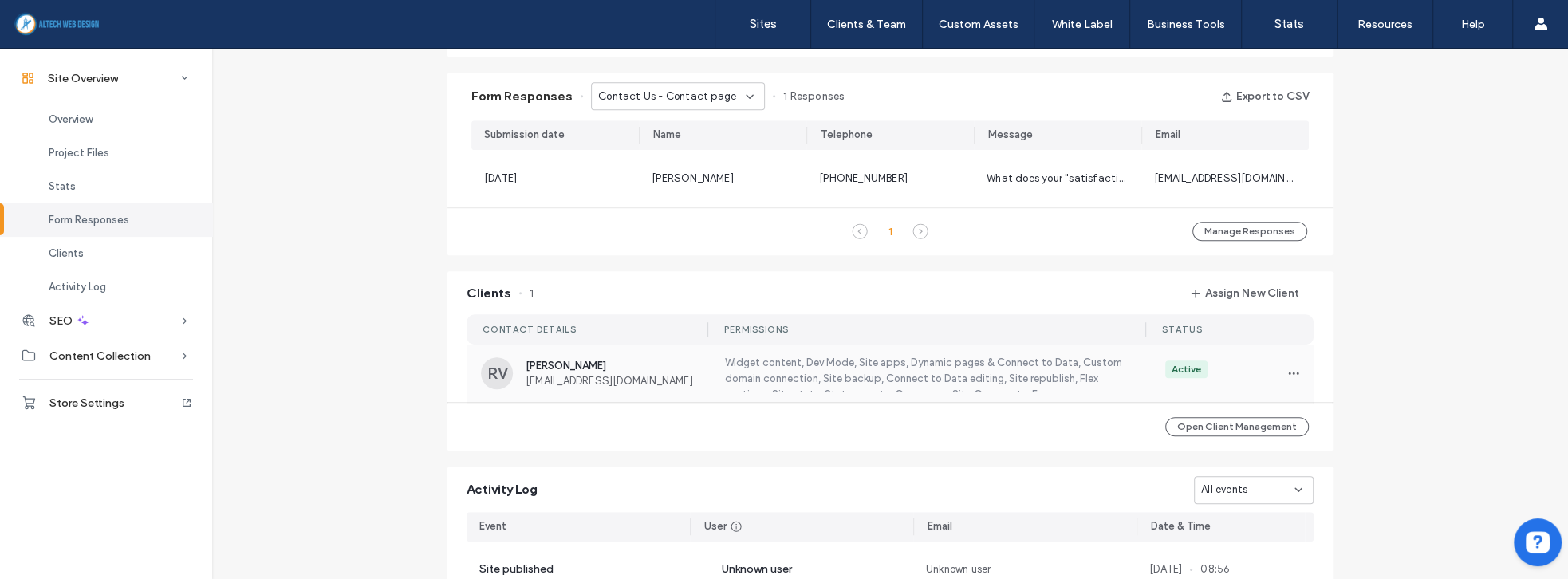
click at [610, 346] on div "RV [PERSON_NAME] [EMAIL_ADDRESS][DOMAIN_NAME] Widget content, Dev Mode, Site ap…" at bounding box center [889, 373] width 847 height 57
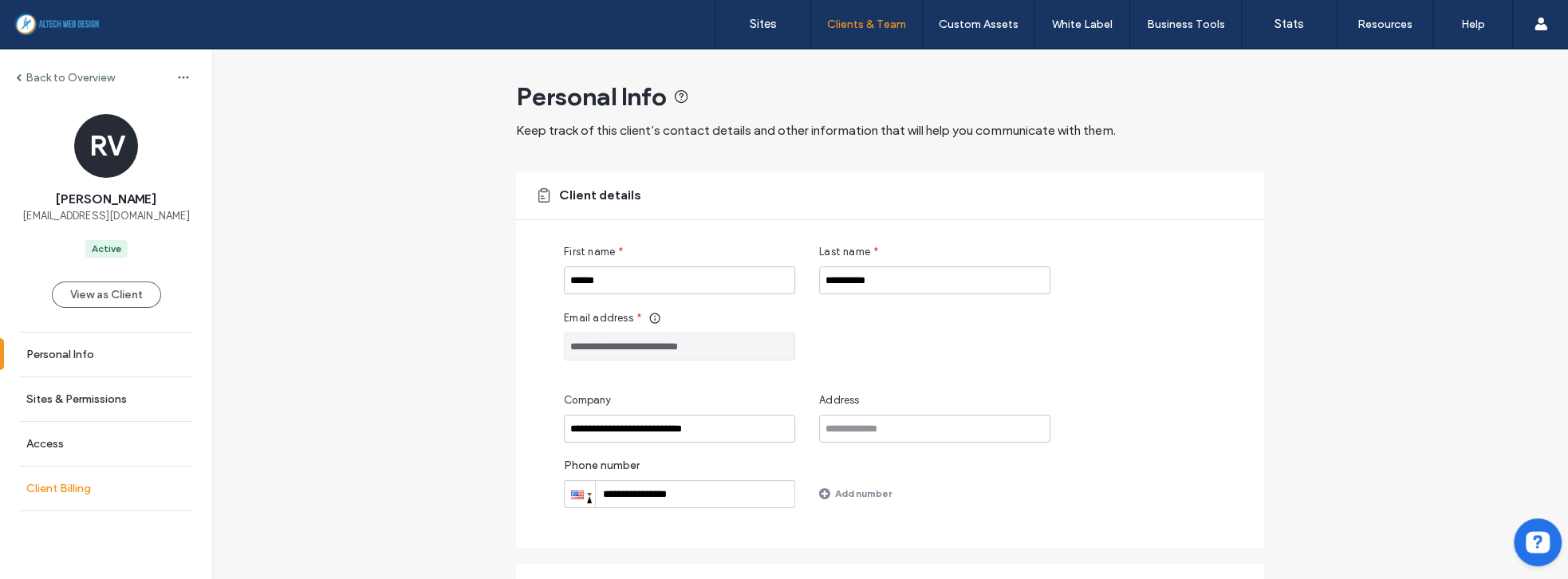
click at [84, 492] on label "Client Billing" at bounding box center [59, 488] width 65 height 13
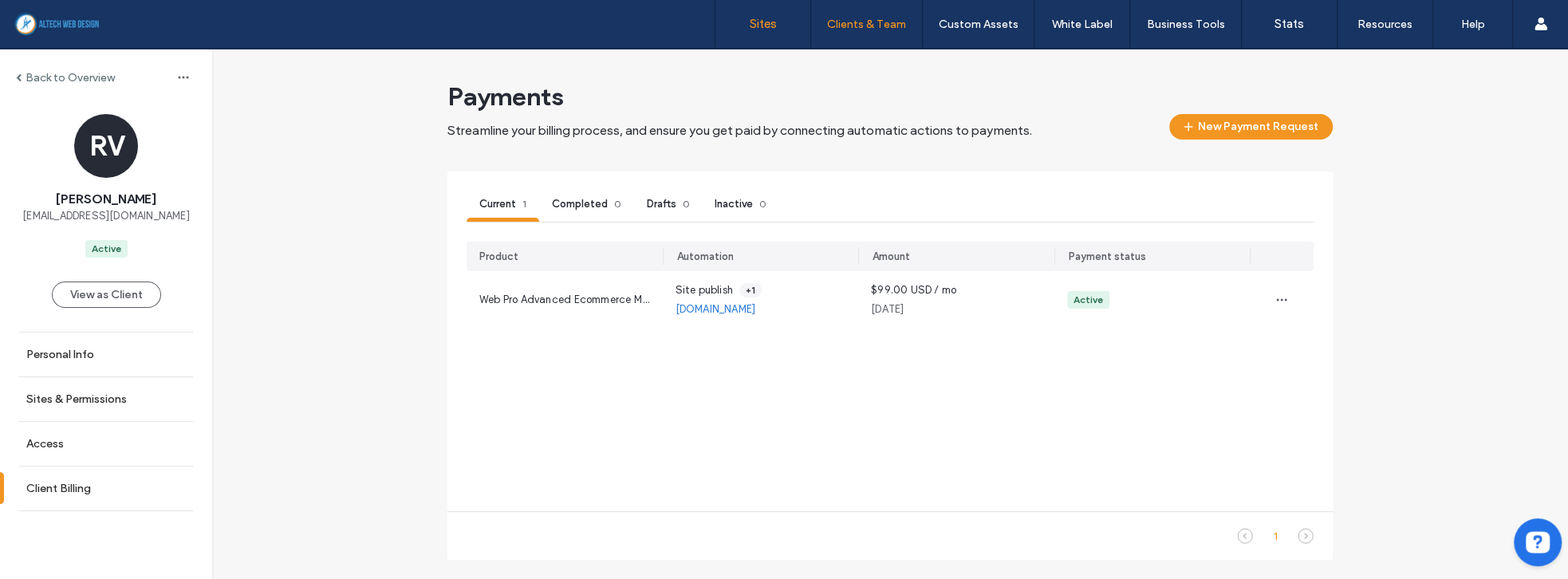
click at [767, 27] on label "Sites" at bounding box center [763, 24] width 28 height 14
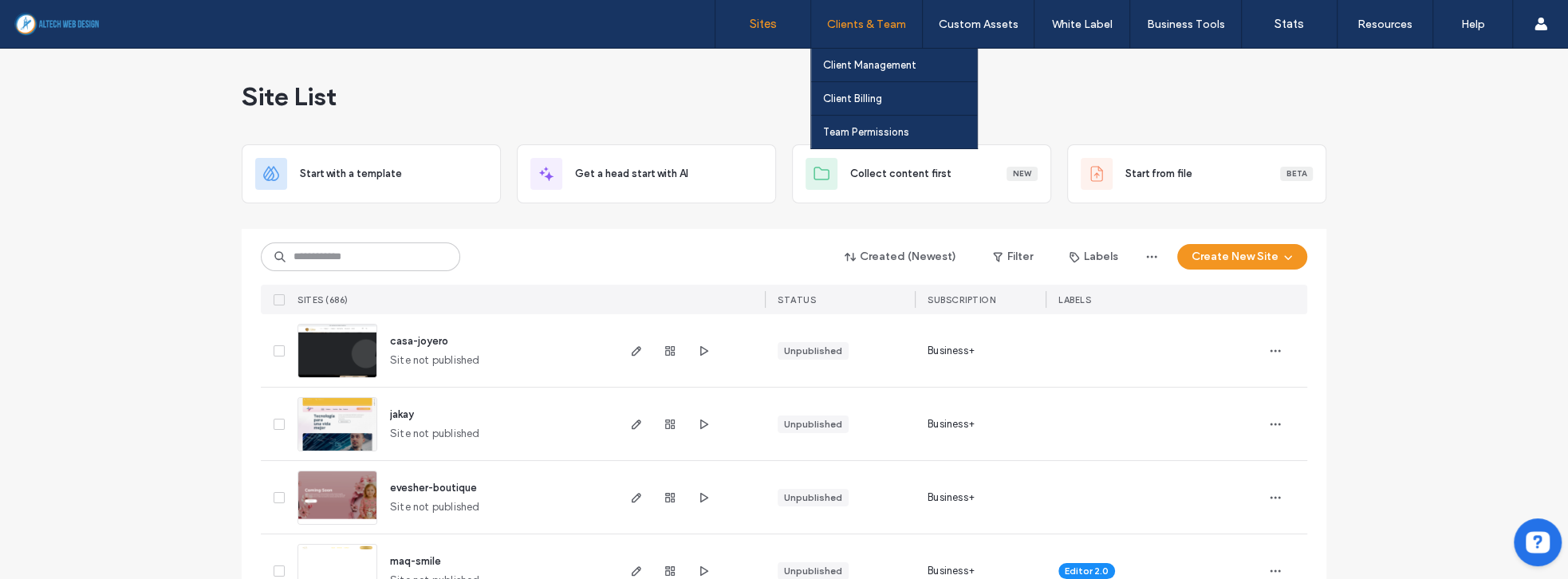
click at [860, 24] on label "Clients & Team" at bounding box center [866, 24] width 79 height 13
click at [860, 68] on label "Client Management" at bounding box center [869, 65] width 93 height 12
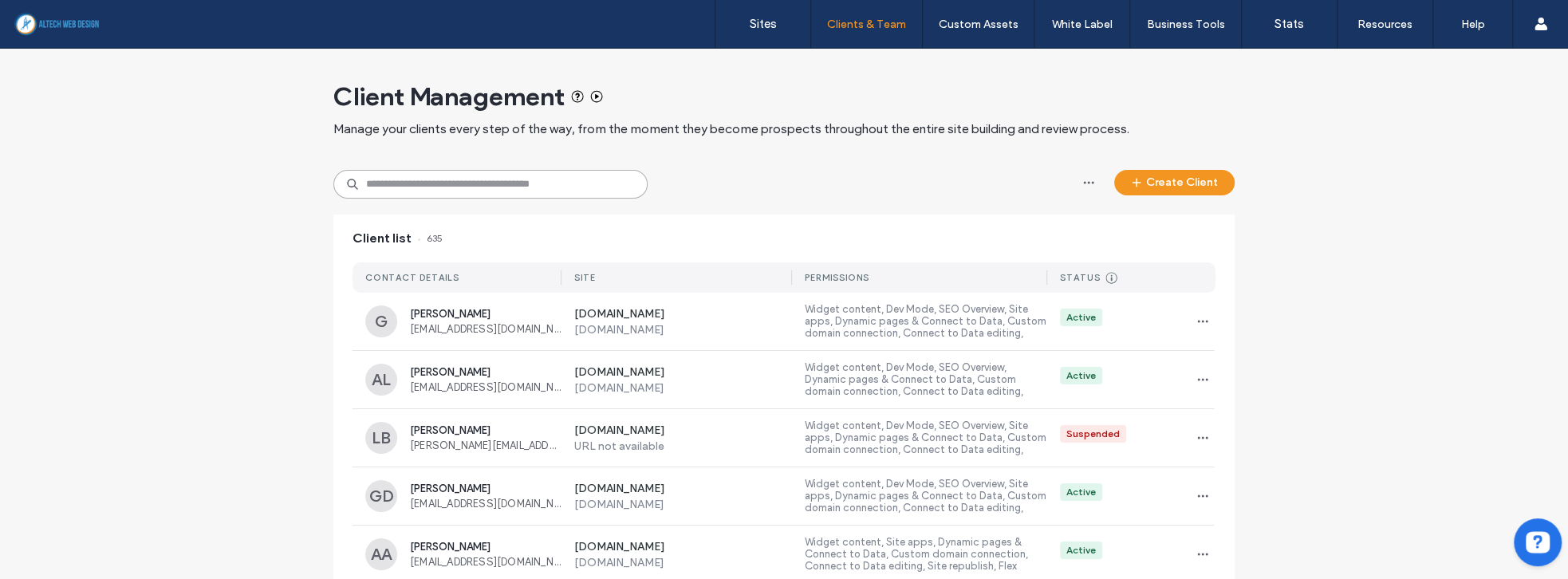
click at [381, 188] on input at bounding box center [490, 184] width 314 height 28
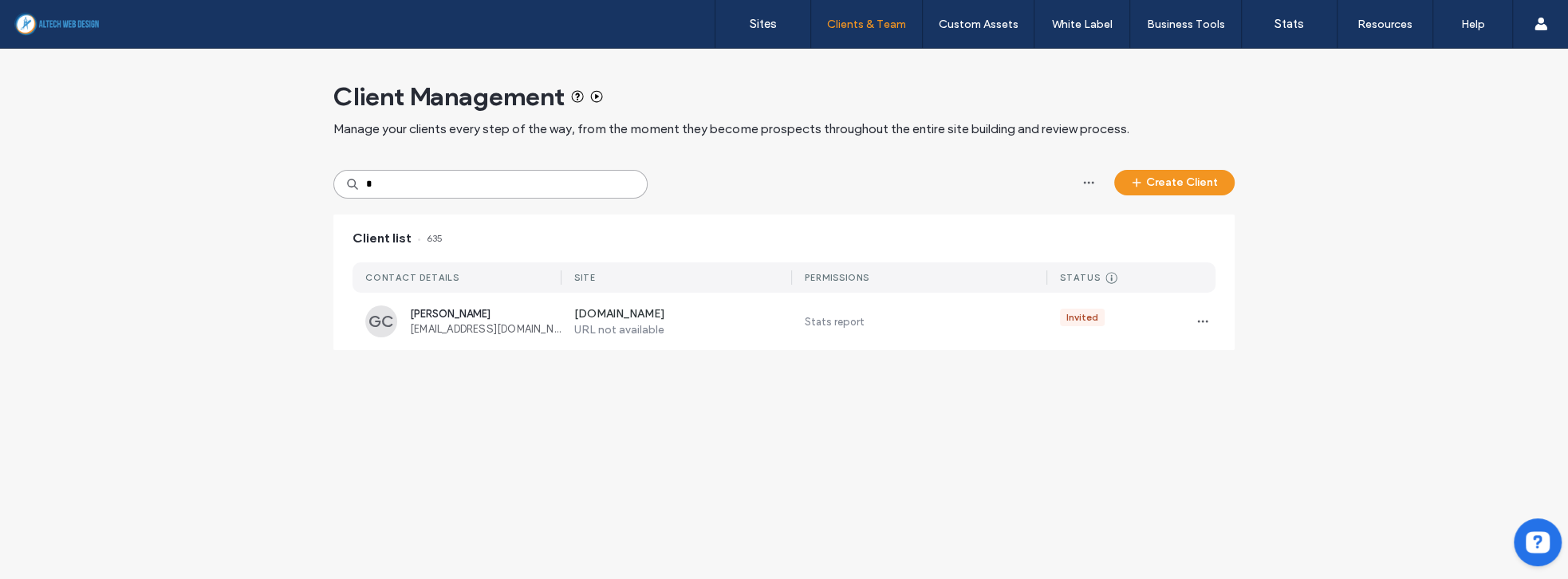
type input "*"
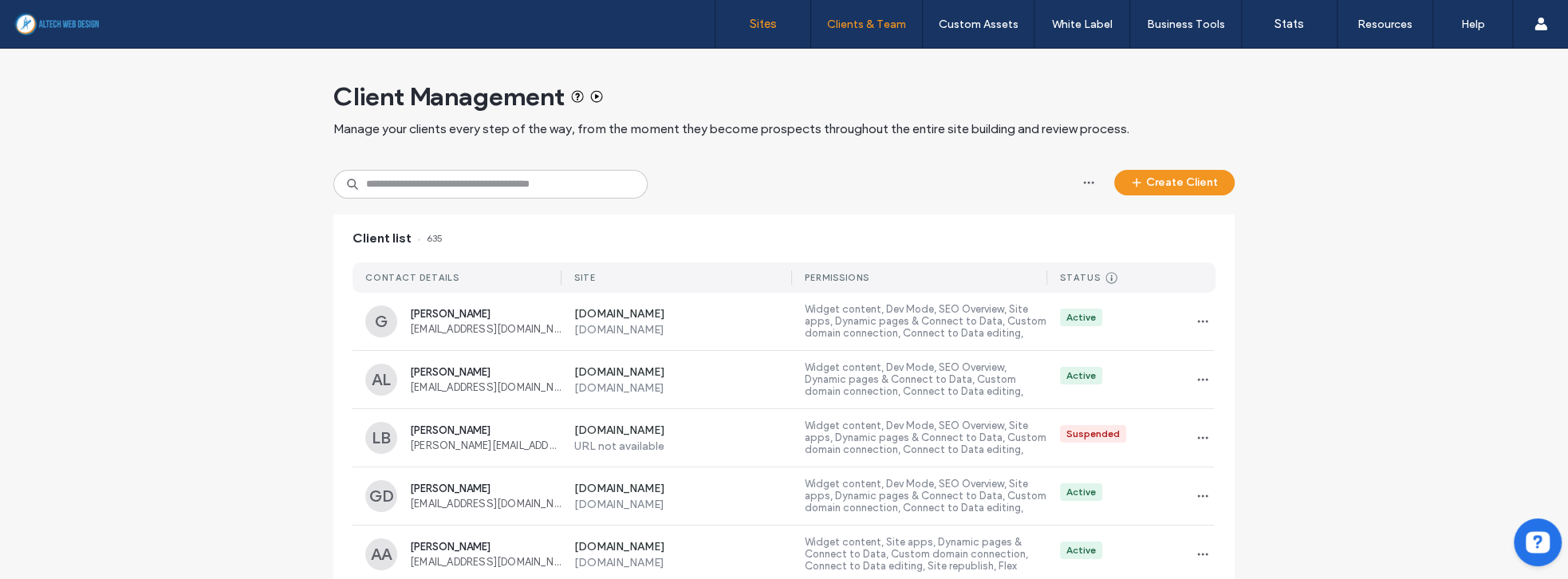
click at [762, 28] on label "Sites" at bounding box center [763, 24] width 28 height 14
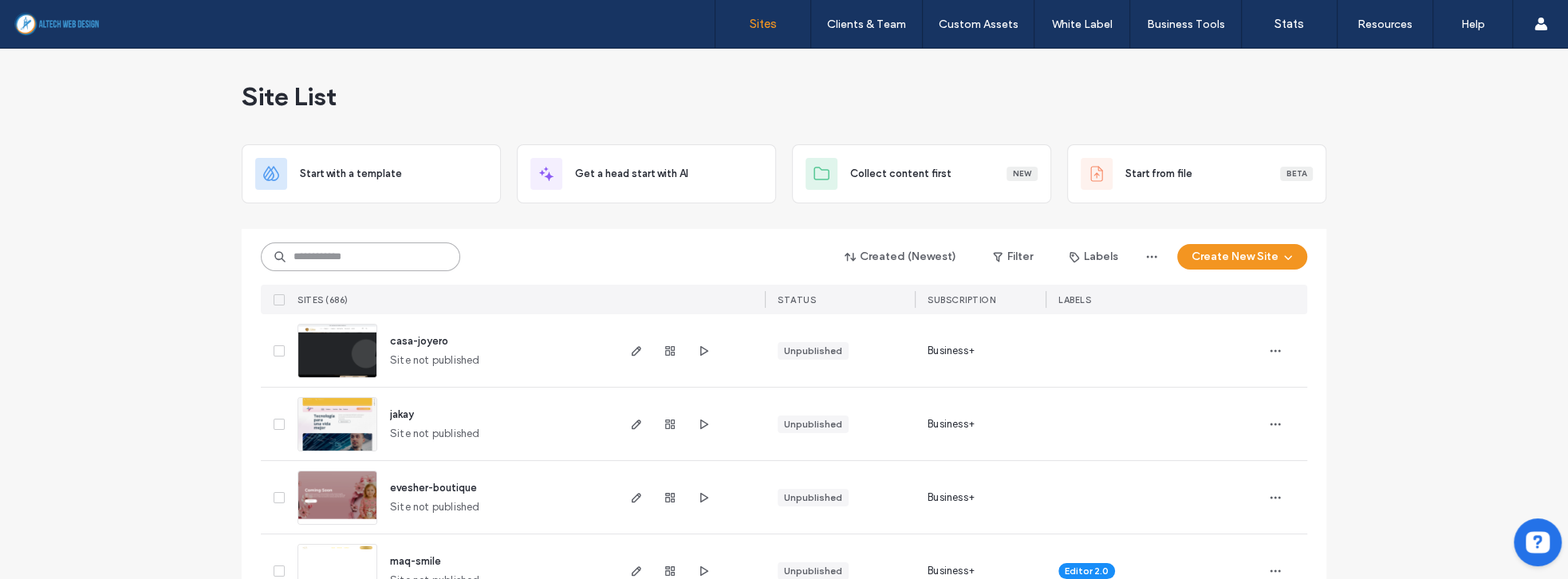
click at [348, 256] on input at bounding box center [361, 256] width 199 height 28
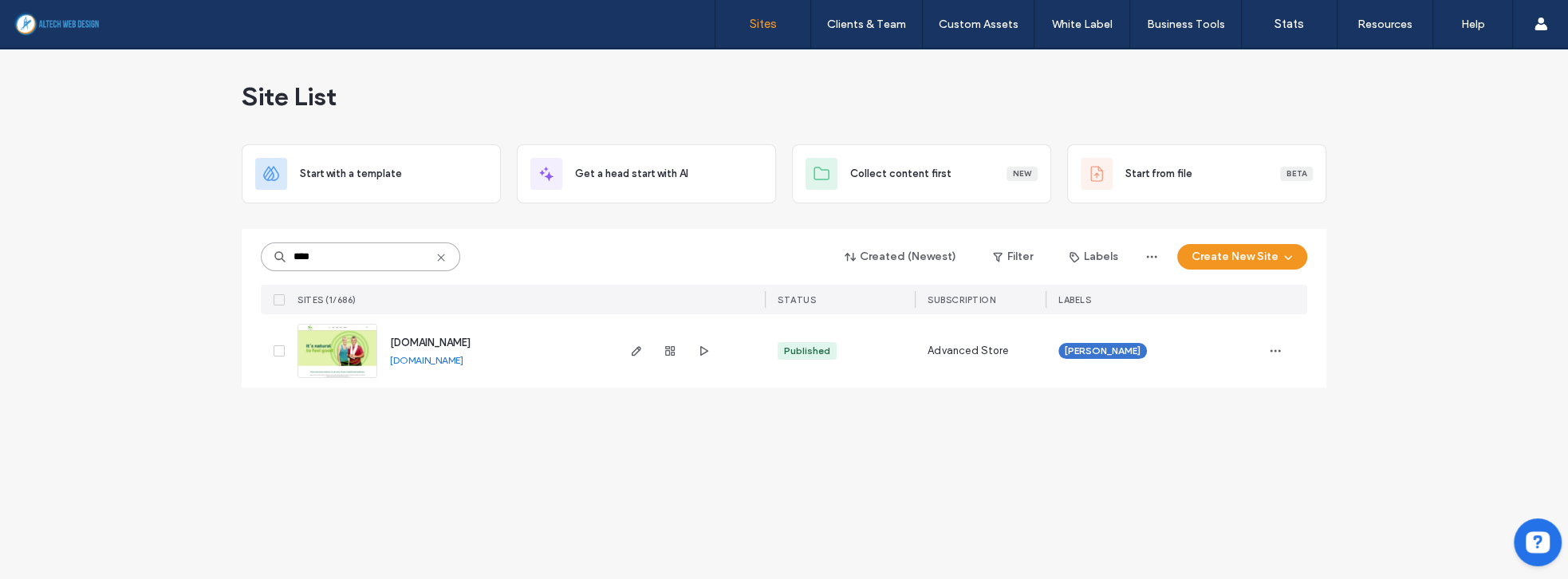
drag, startPoint x: 329, startPoint y: 257, endPoint x: 259, endPoint y: 257, distance: 70.0
click at [259, 257] on div "**** Created (Newest) Filter Labels Create New Site SITES (1/686) STATUS SUBSCR…" at bounding box center [784, 308] width 1084 height 159
type input "***"
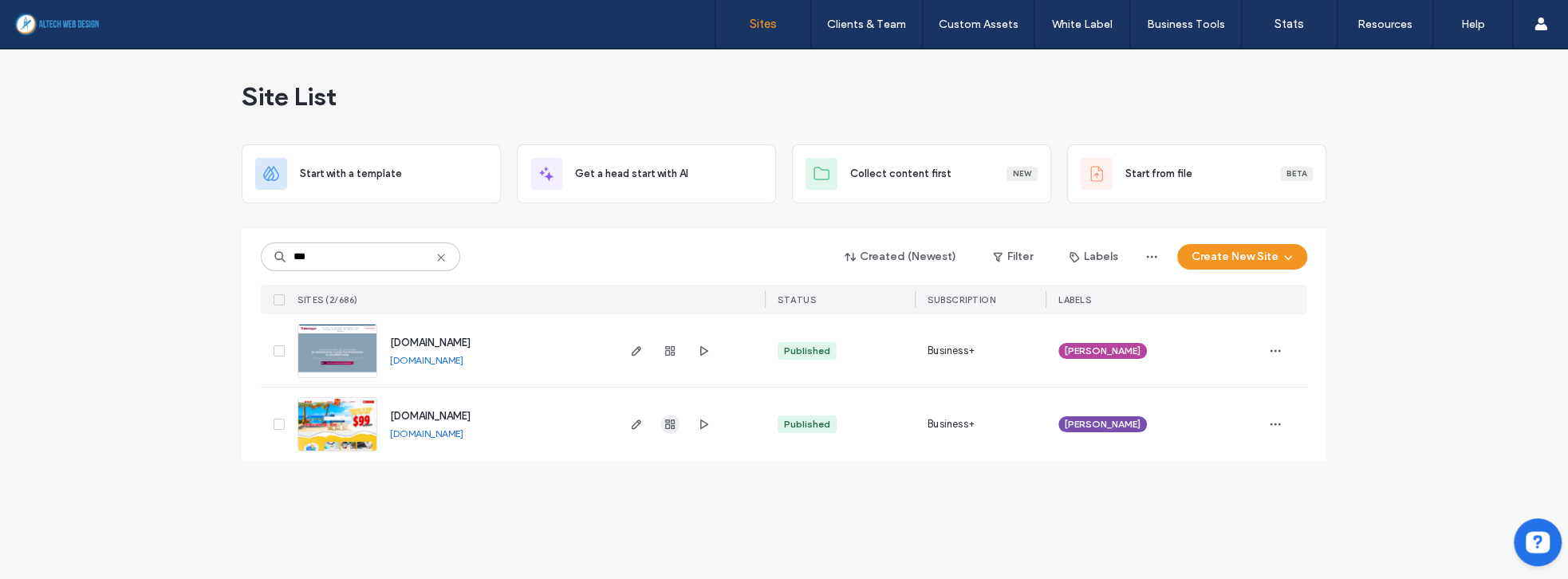
click at [665, 431] on span "button" at bounding box center [670, 424] width 19 height 19
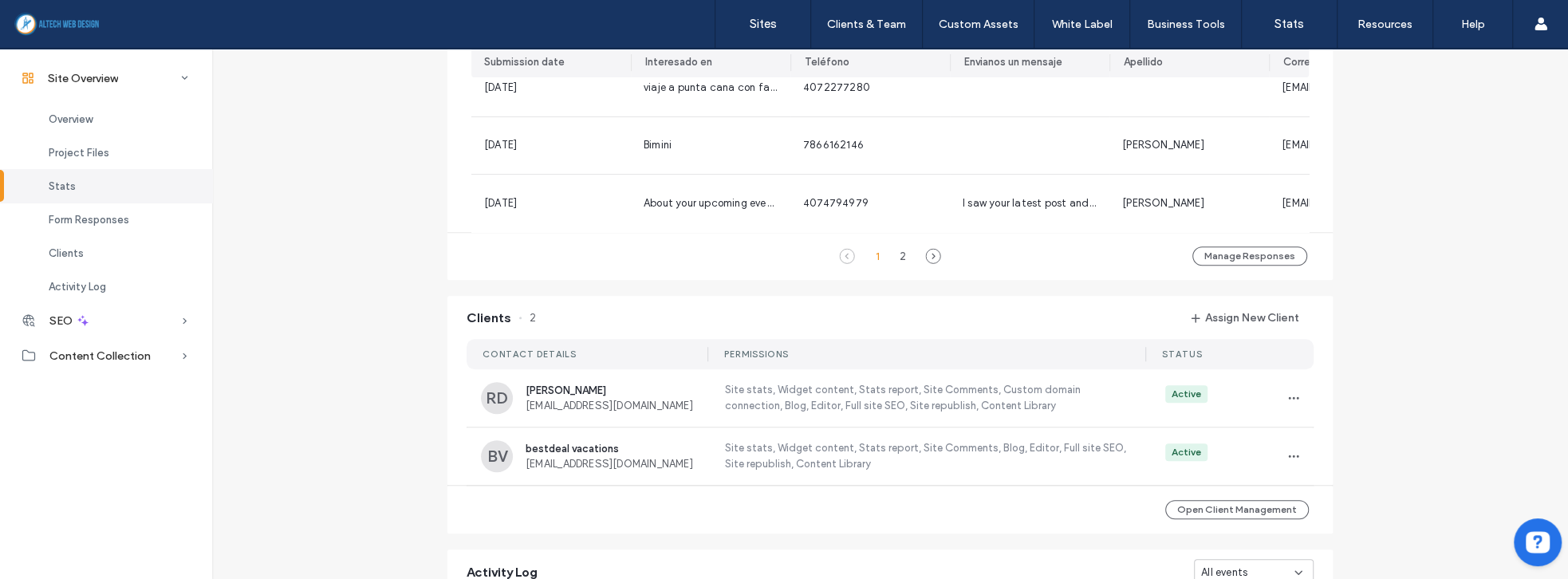
scroll to position [1229, 0]
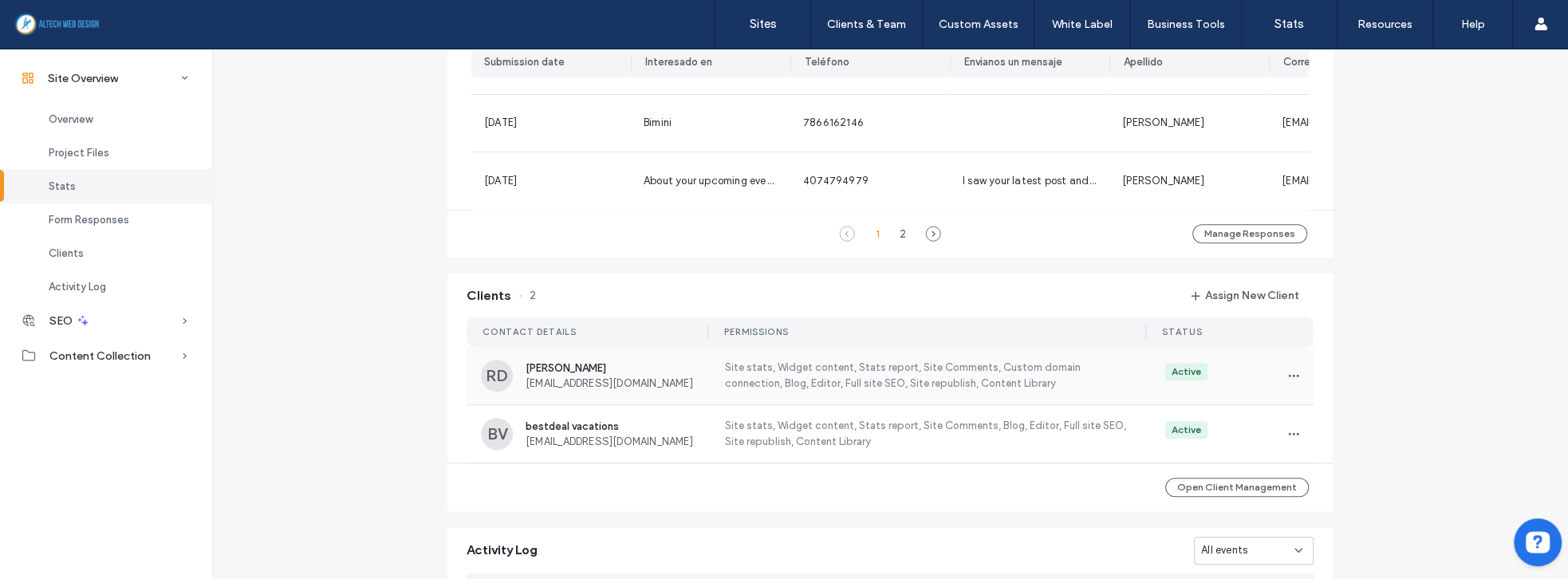
click at [890, 391] on label "Site stats, Widget content, Stats report, Site Comments, Custom domain connecti…" at bounding box center [924, 376] width 404 height 32
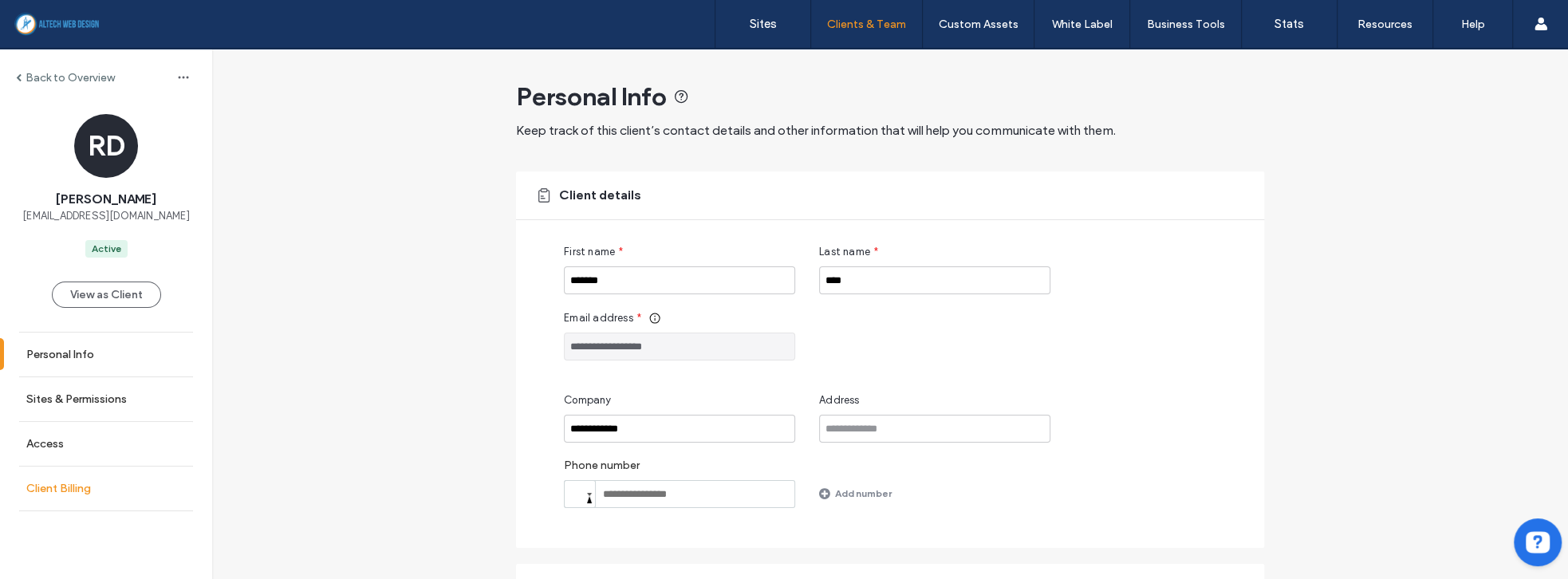
click at [86, 495] on link "Client Billing" at bounding box center [105, 488] width 212 height 44
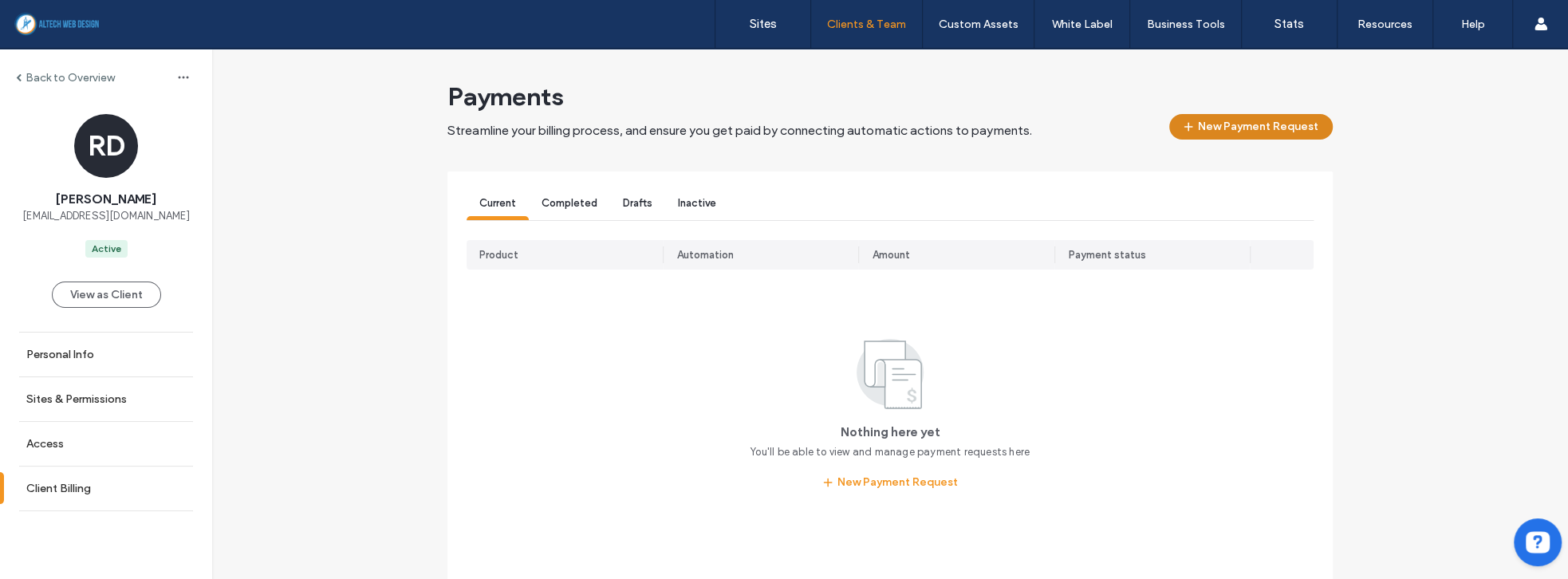
click at [1182, 134] on span "button" at bounding box center [1189, 126] width 16 height 24
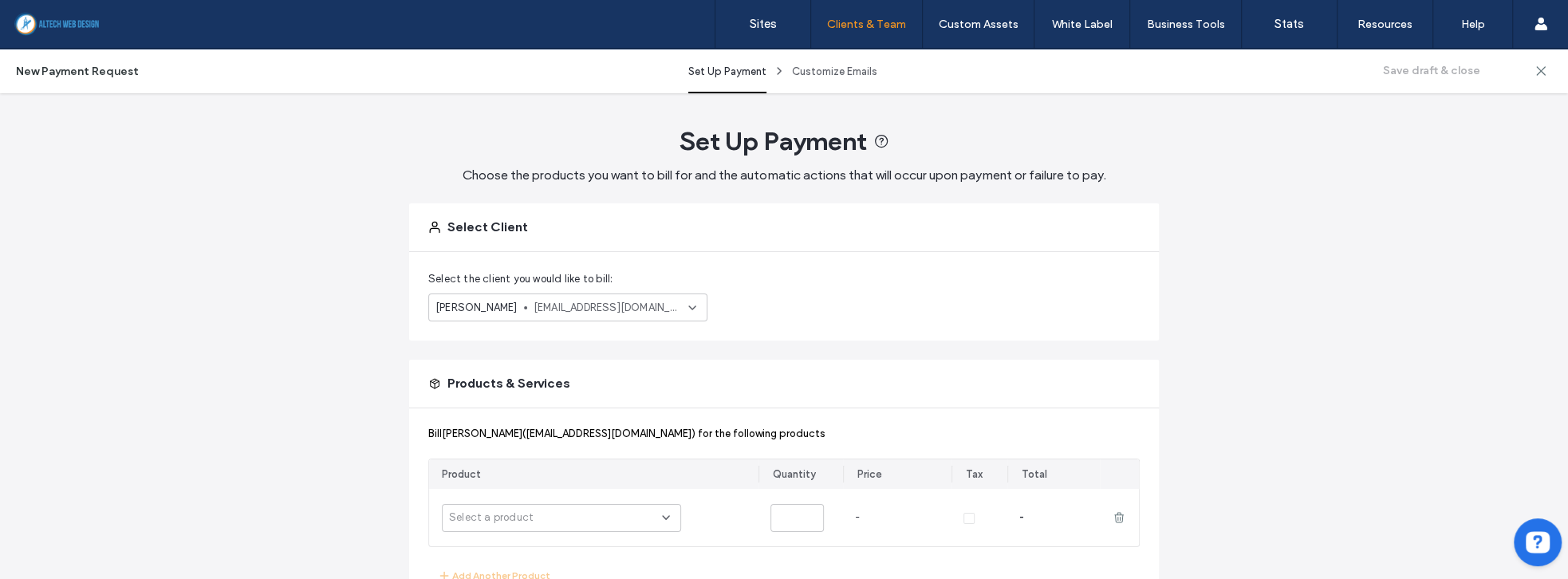
scroll to position [182, 0]
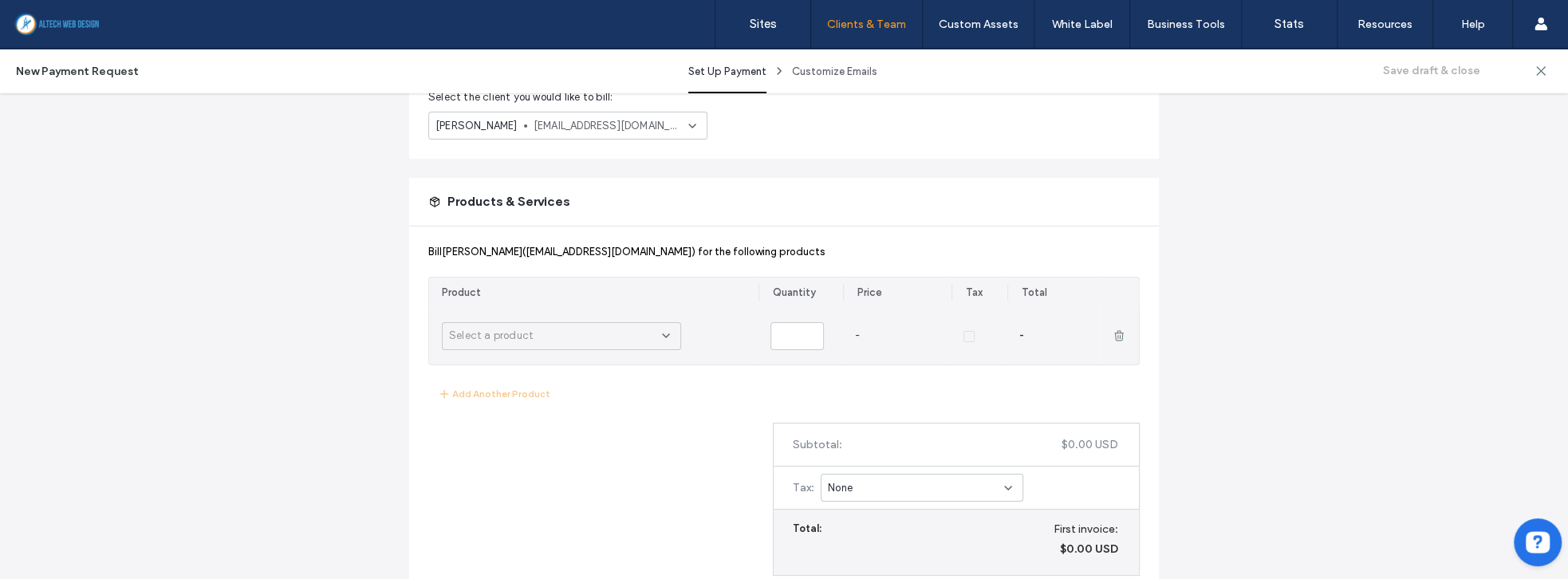
click at [632, 330] on div "Select a product" at bounding box center [555, 335] width 213 height 16
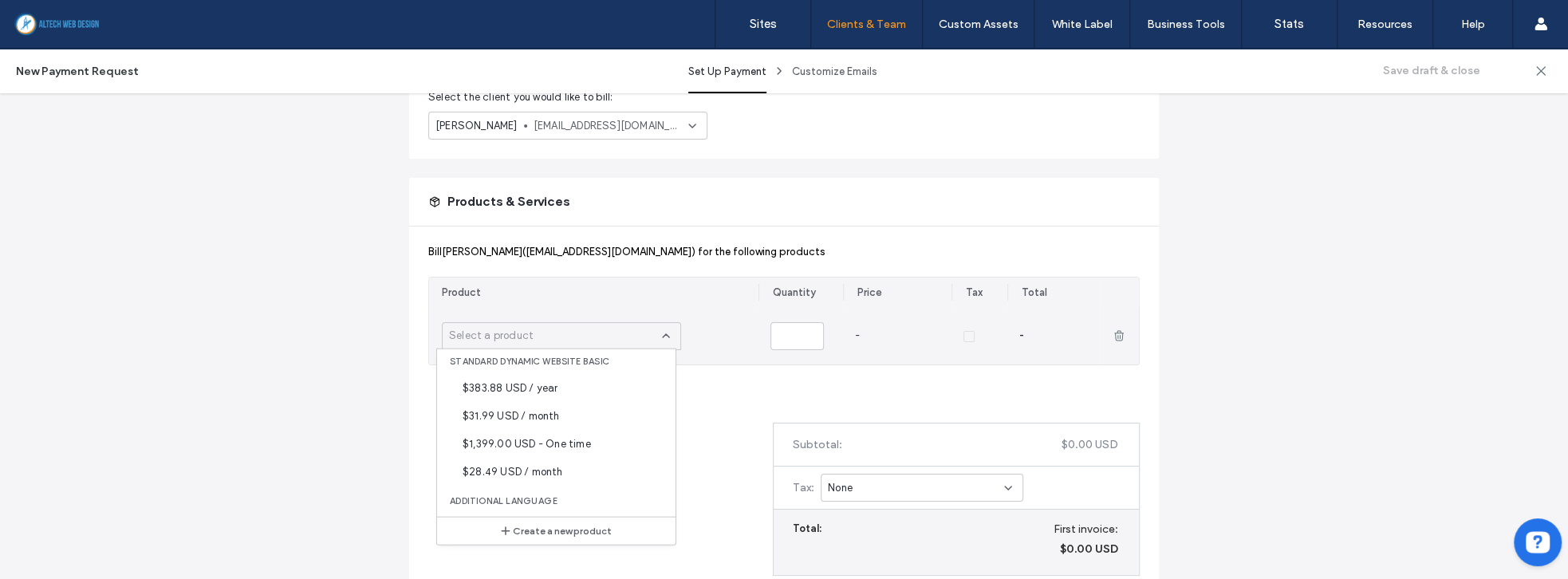
scroll to position [456, 0]
click at [545, 411] on span "$31.99 USD / month" at bounding box center [511, 409] width 97 height 16
click at [545, 411] on div "[PERSON_NAME] [PERSON_NAME] ([EMAIL_ADDRESS][DOMAIN_NAME]) for the following pr…" at bounding box center [784, 411] width 750 height 368
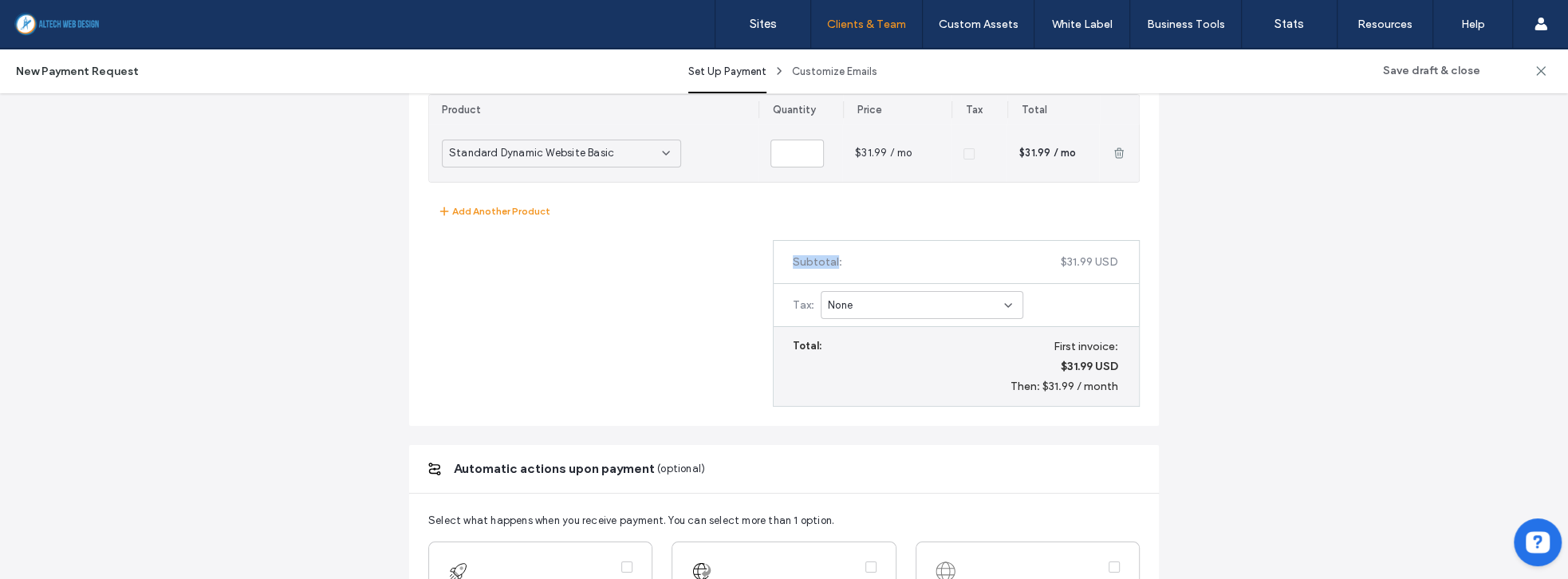
scroll to position [546, 0]
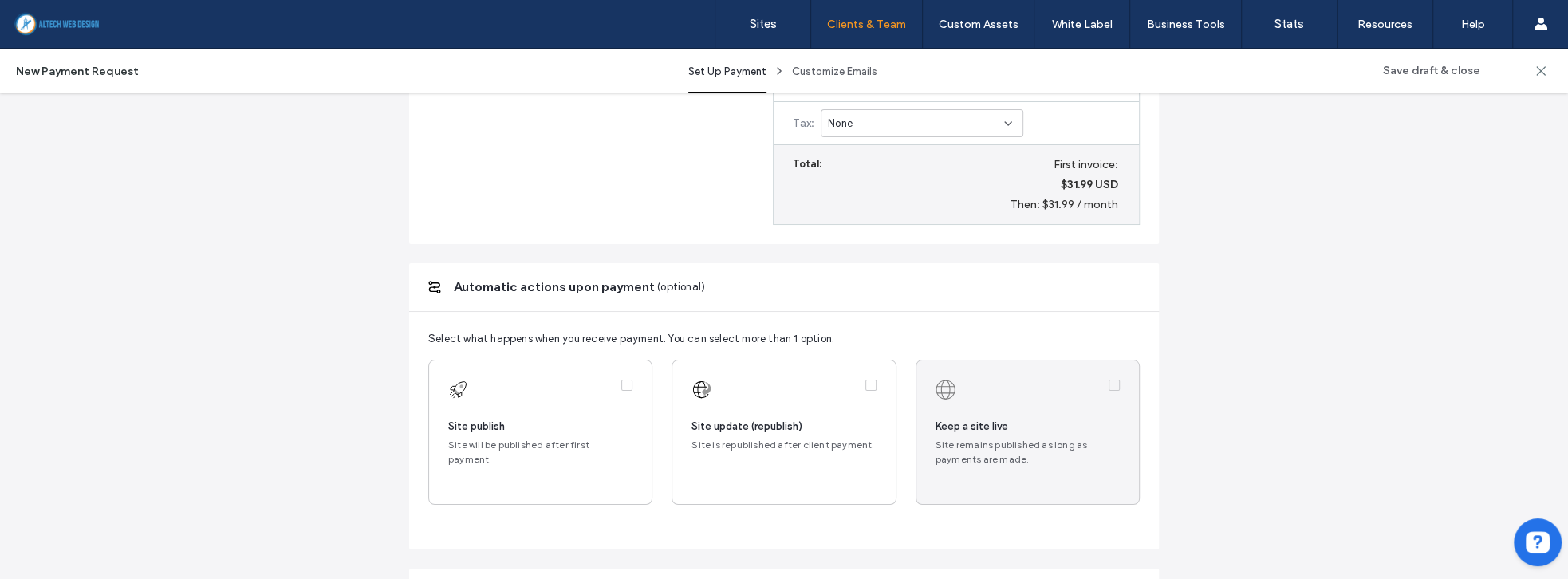
click at [570, 433] on label at bounding box center [540, 432] width 222 height 143
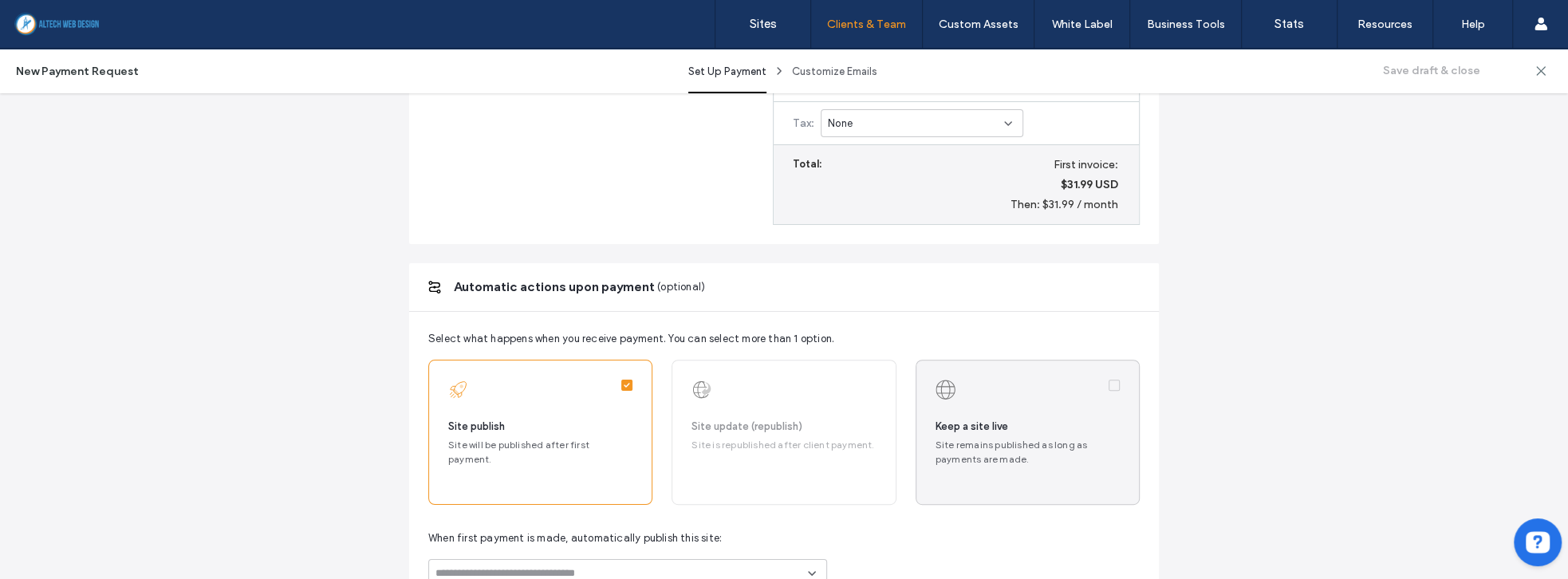
click at [1083, 469] on label at bounding box center [1027, 432] width 222 height 143
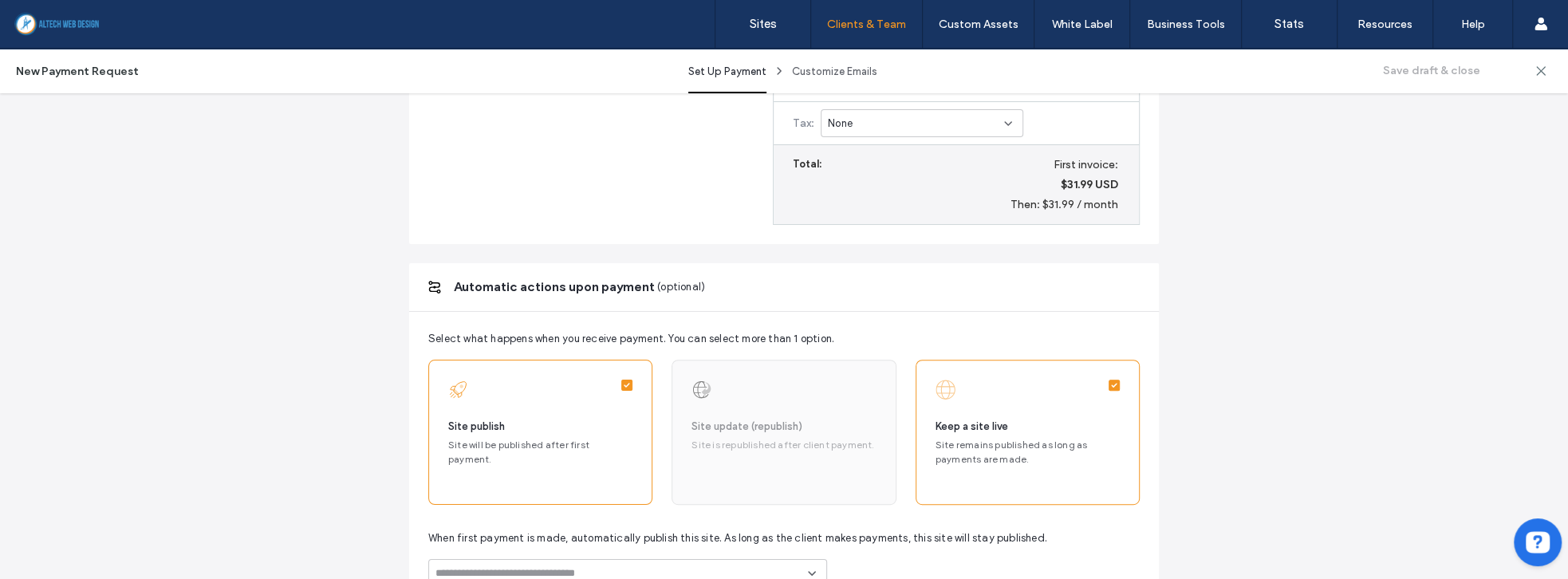
scroll to position [820, 0]
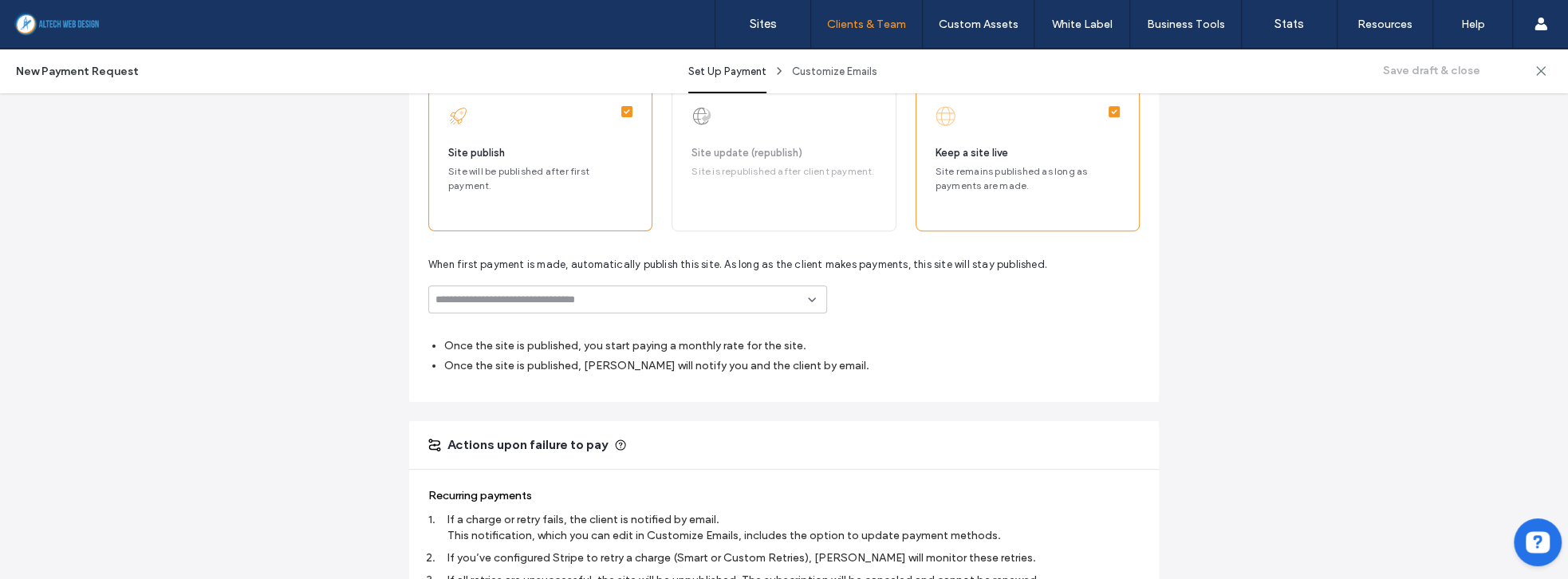
click at [716, 293] on input at bounding box center [622, 299] width 372 height 12
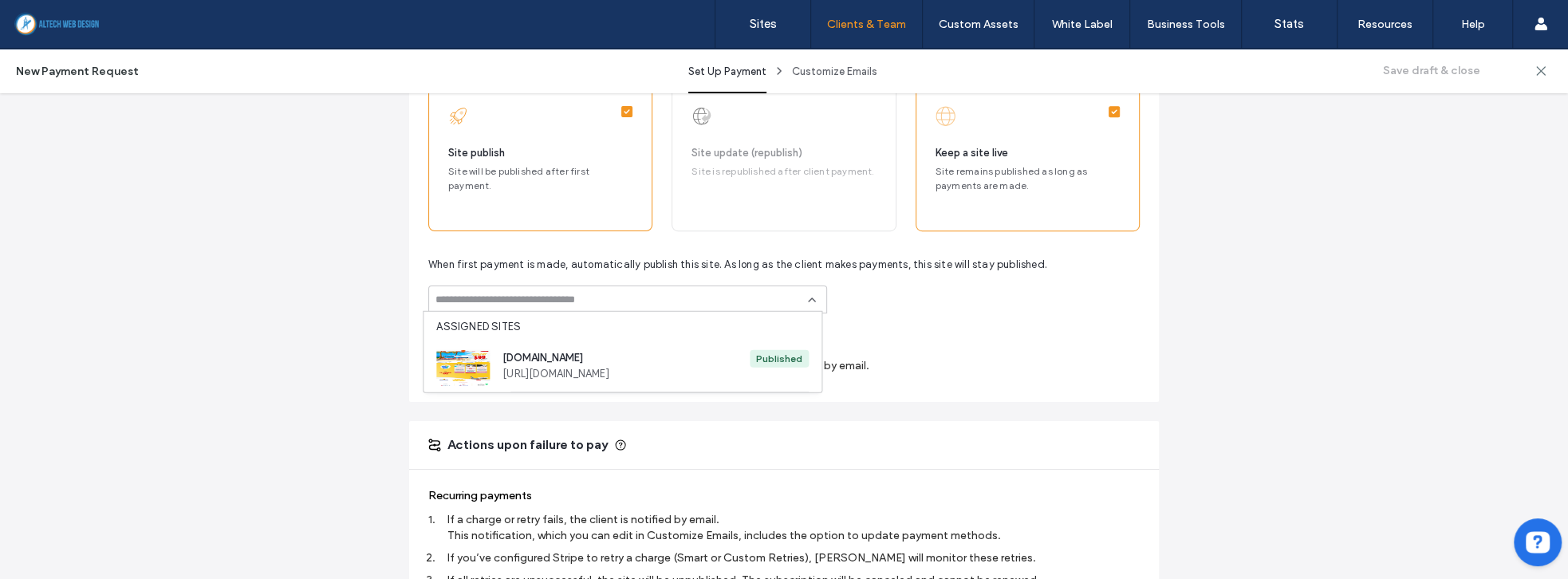
click at [636, 368] on span "[URL][DOMAIN_NAME]" at bounding box center [625, 374] width 247 height 16
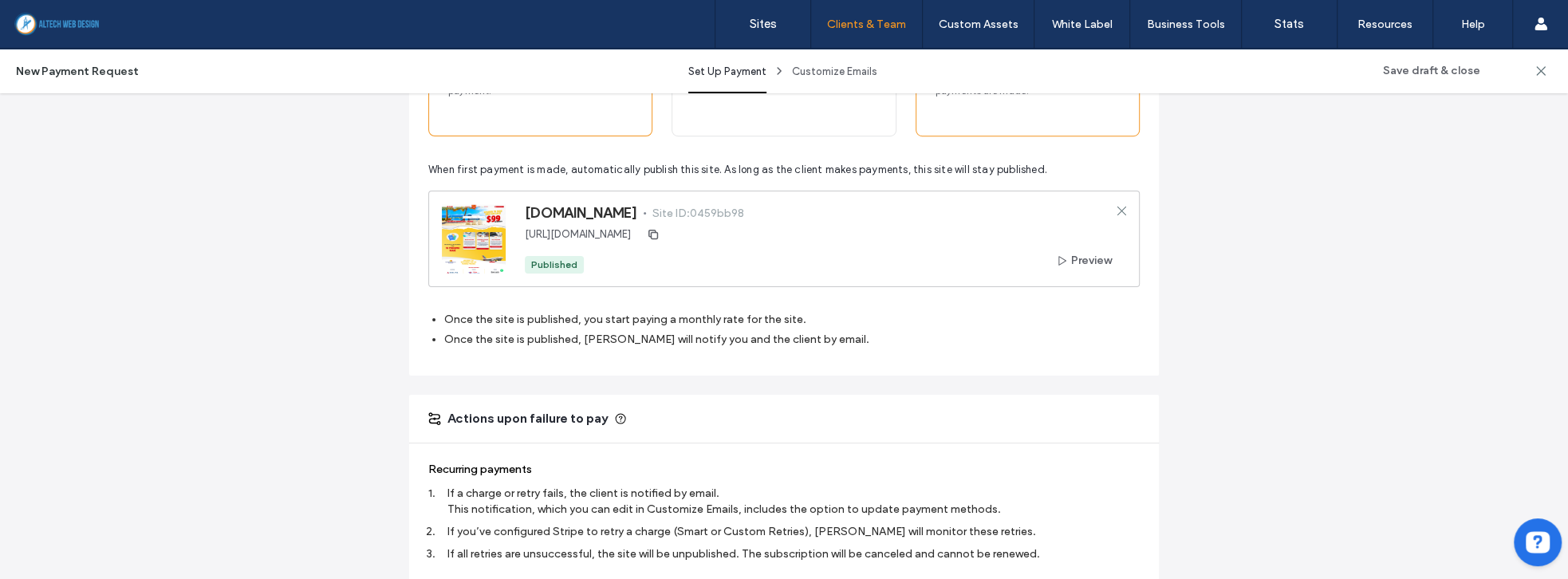
scroll to position [1139, 0]
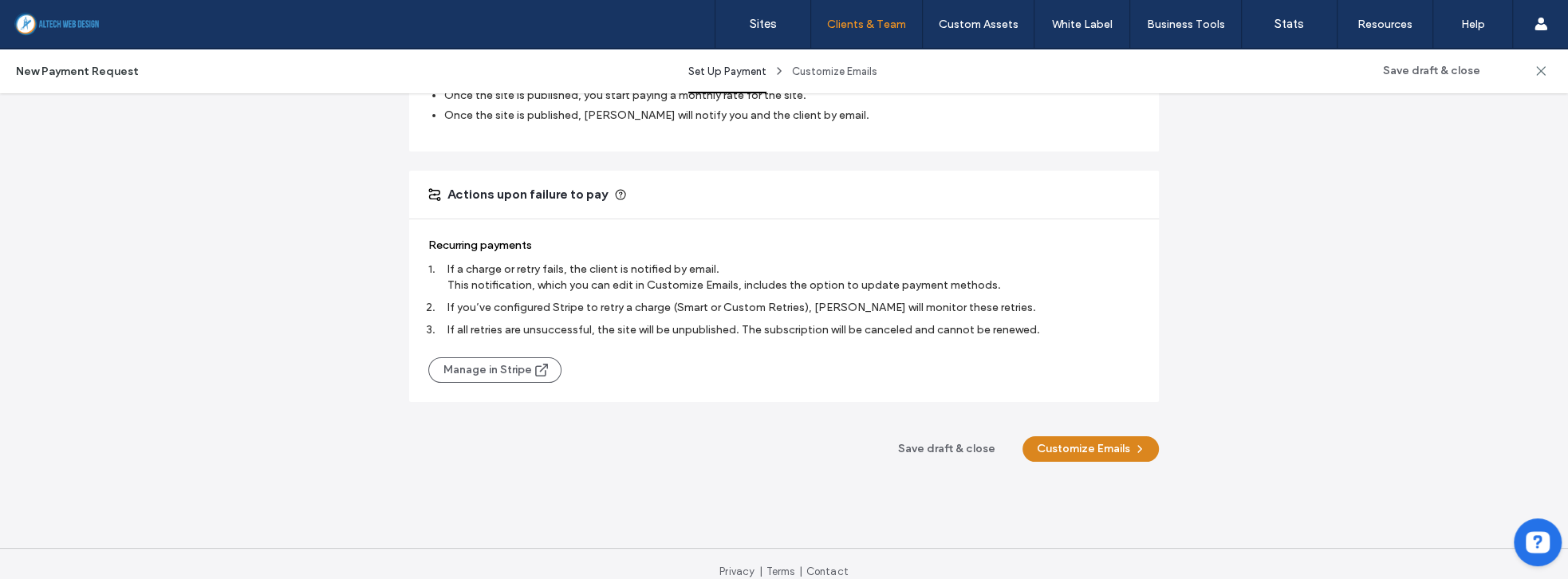
click at [1092, 440] on button "Customize Emails" at bounding box center [1091, 449] width 137 height 26
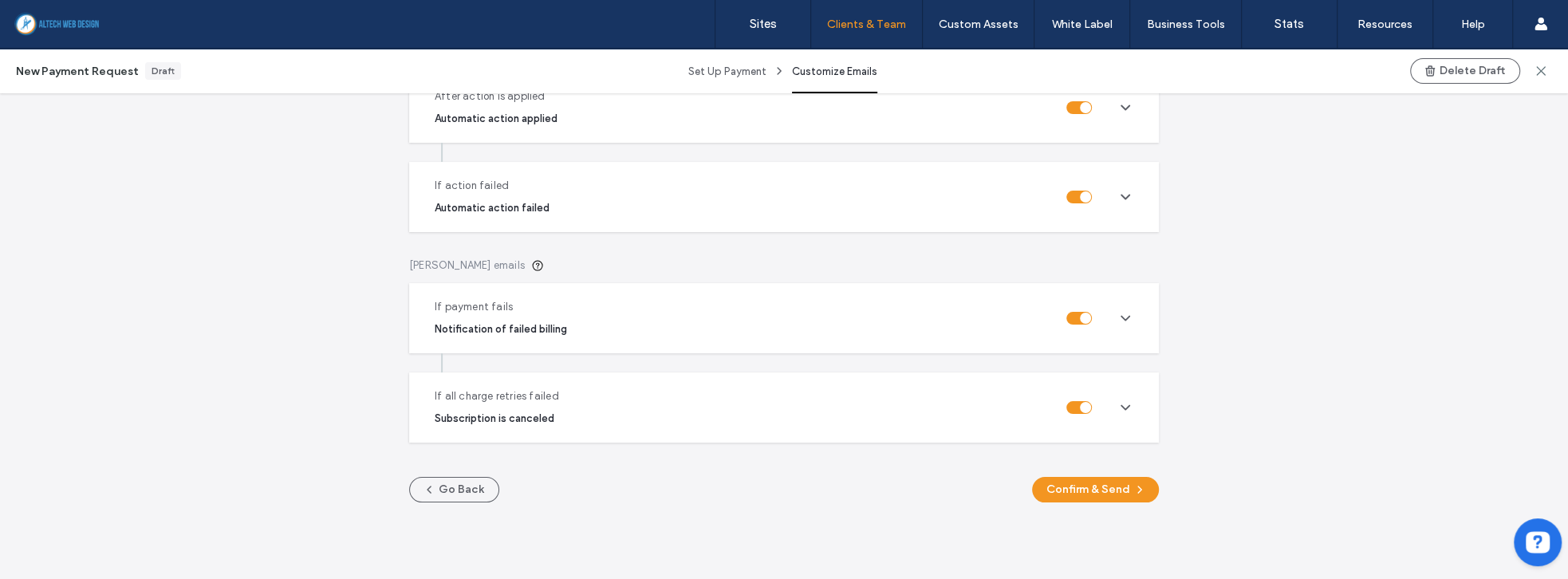
scroll to position [504, 0]
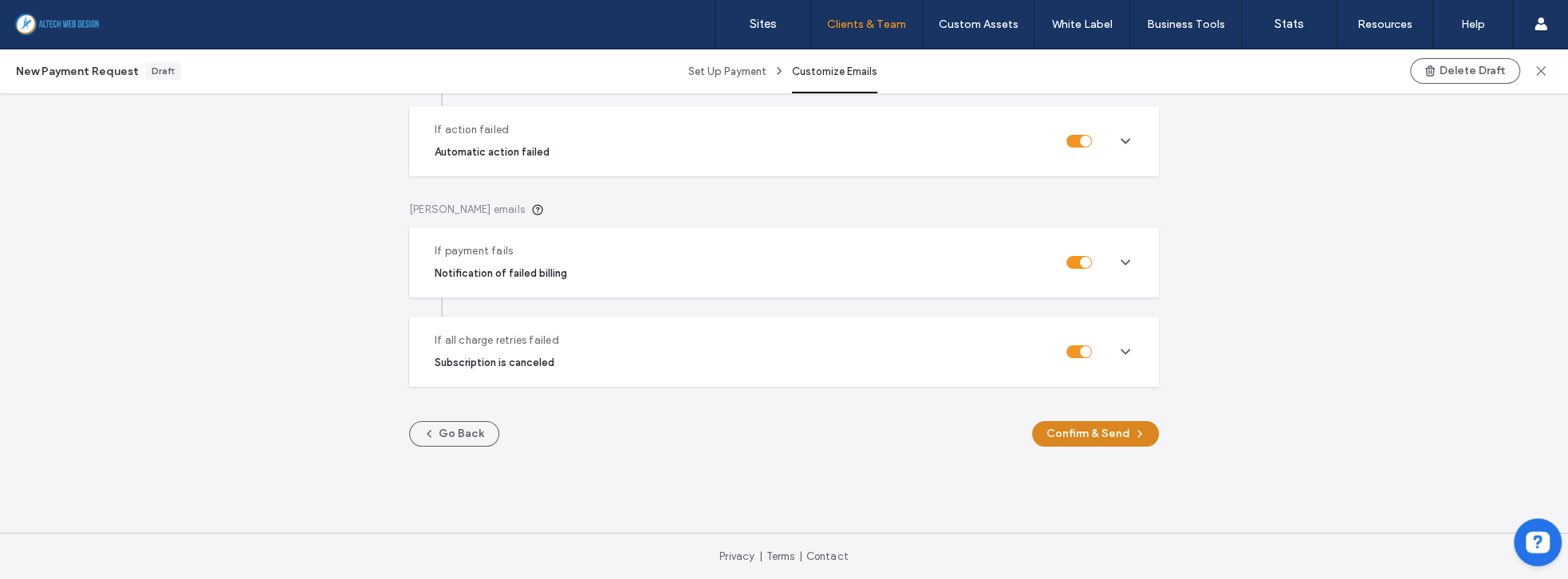
click at [1109, 437] on button "Confirm & Send" at bounding box center [1095, 434] width 127 height 26
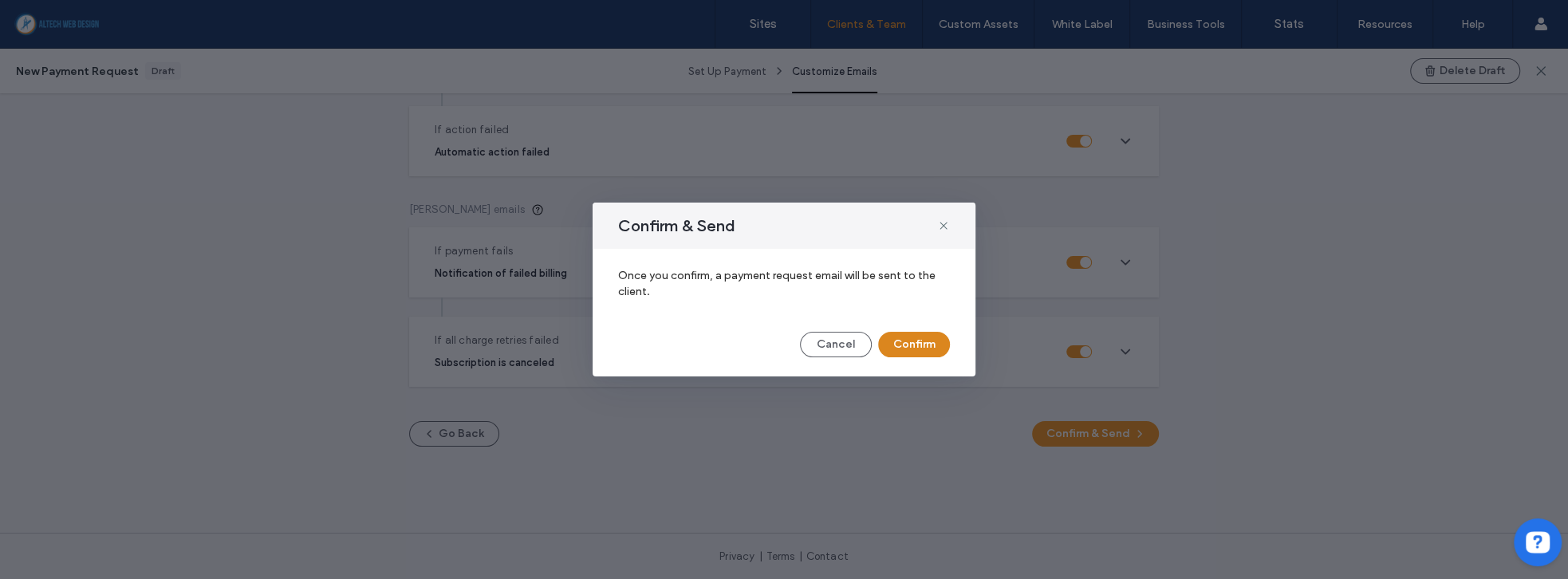
click at [933, 339] on button "Confirm" at bounding box center [914, 344] width 72 height 26
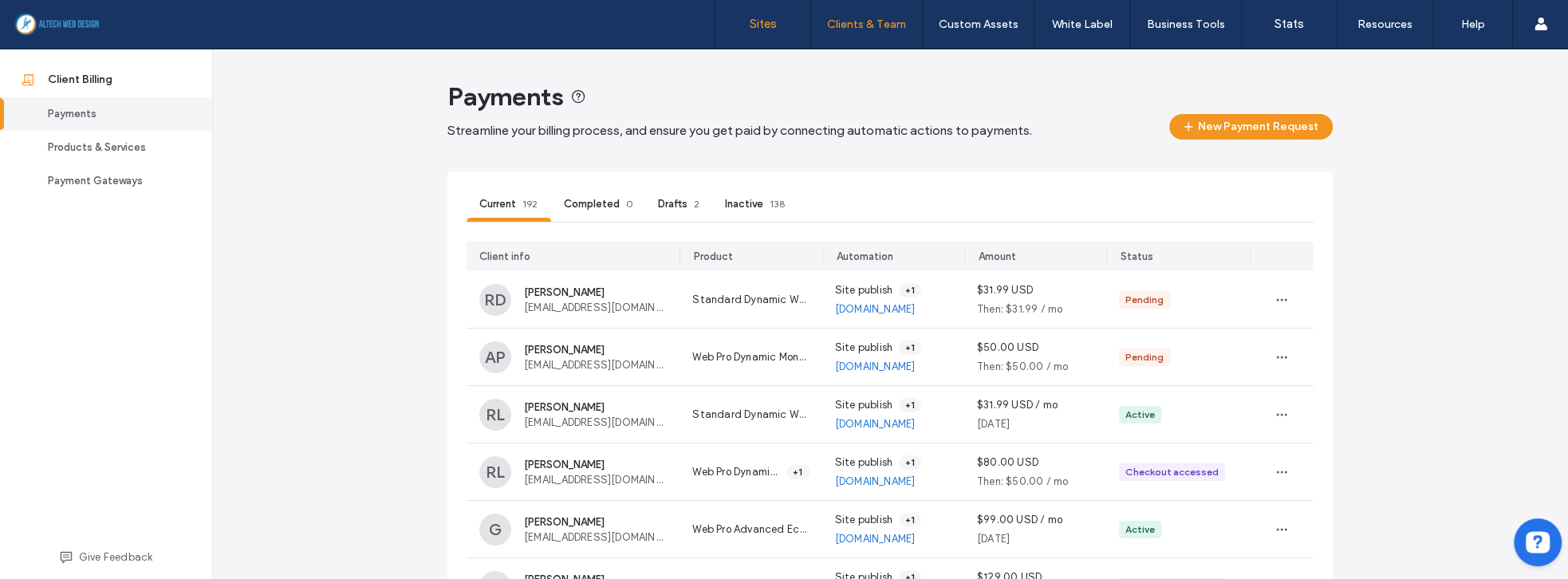
click at [751, 24] on label "Sites" at bounding box center [763, 24] width 28 height 14
